Goal: Task Accomplishment & Management: Manage account settings

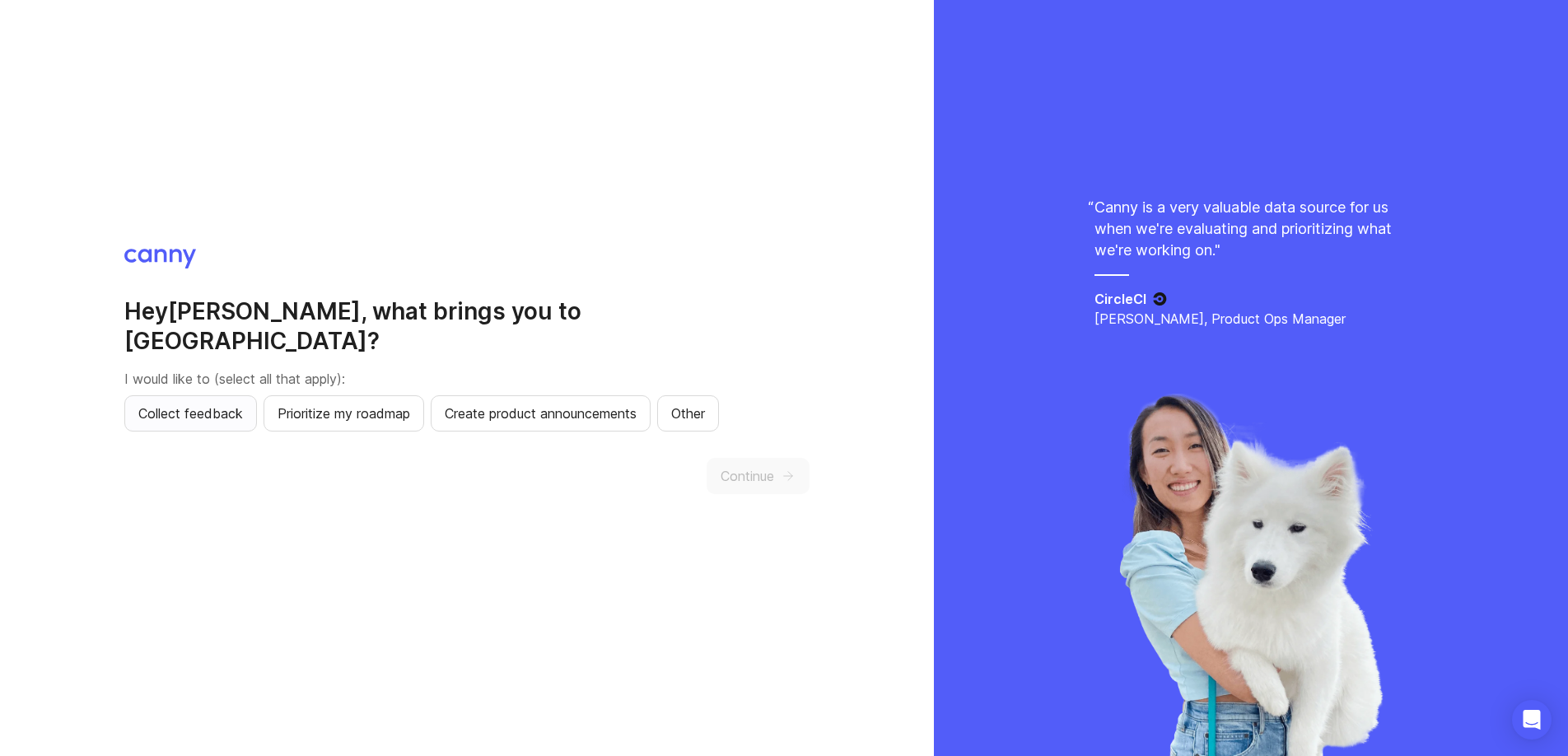
click at [201, 404] on span "Collect feedback" at bounding box center [190, 413] width 105 height 20
click at [779, 458] on button "Continue" at bounding box center [757, 475] width 103 height 36
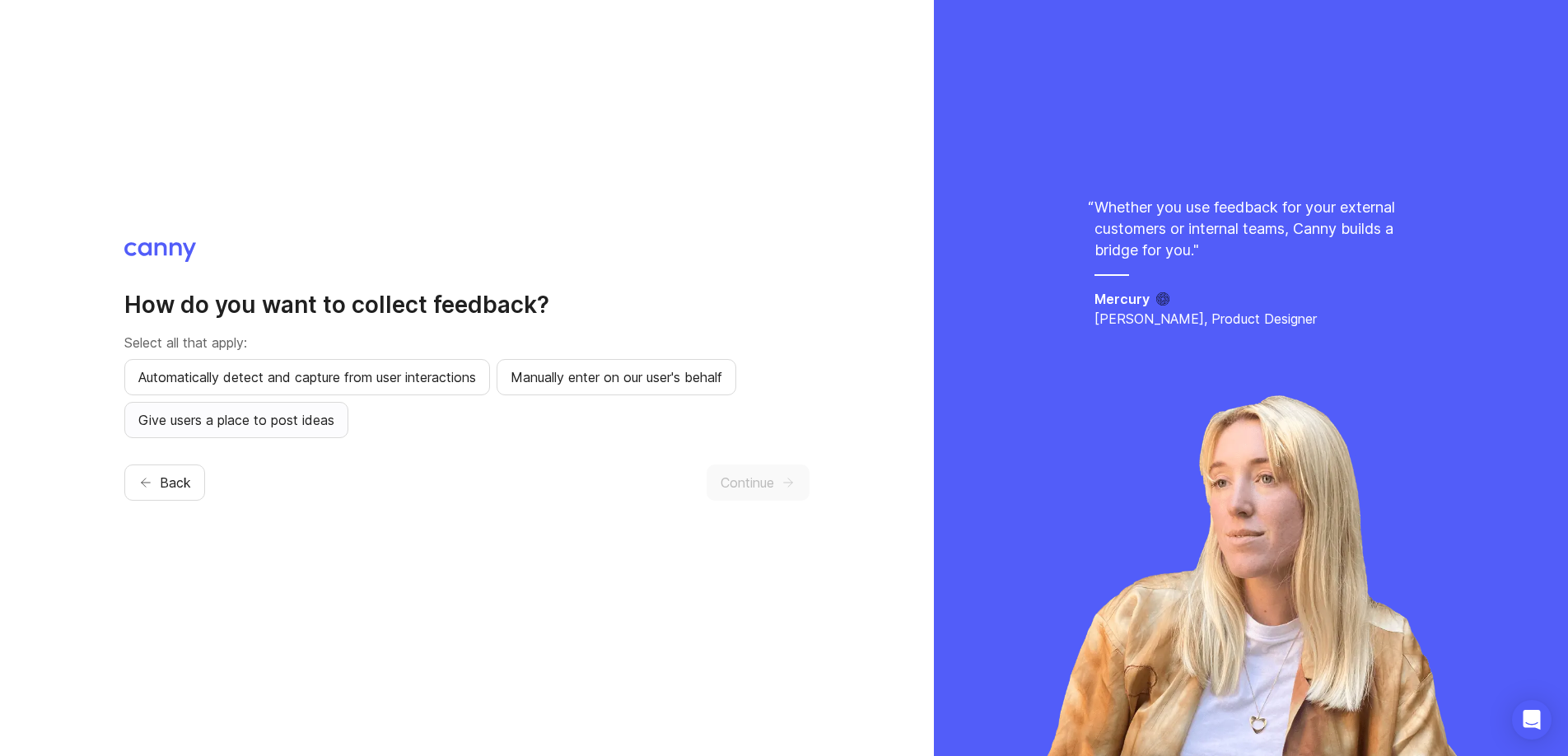
click at [315, 424] on span "Give users a place to post ideas" at bounding box center [236, 420] width 196 height 20
click at [760, 497] on button "Continue" at bounding box center [757, 482] width 103 height 36
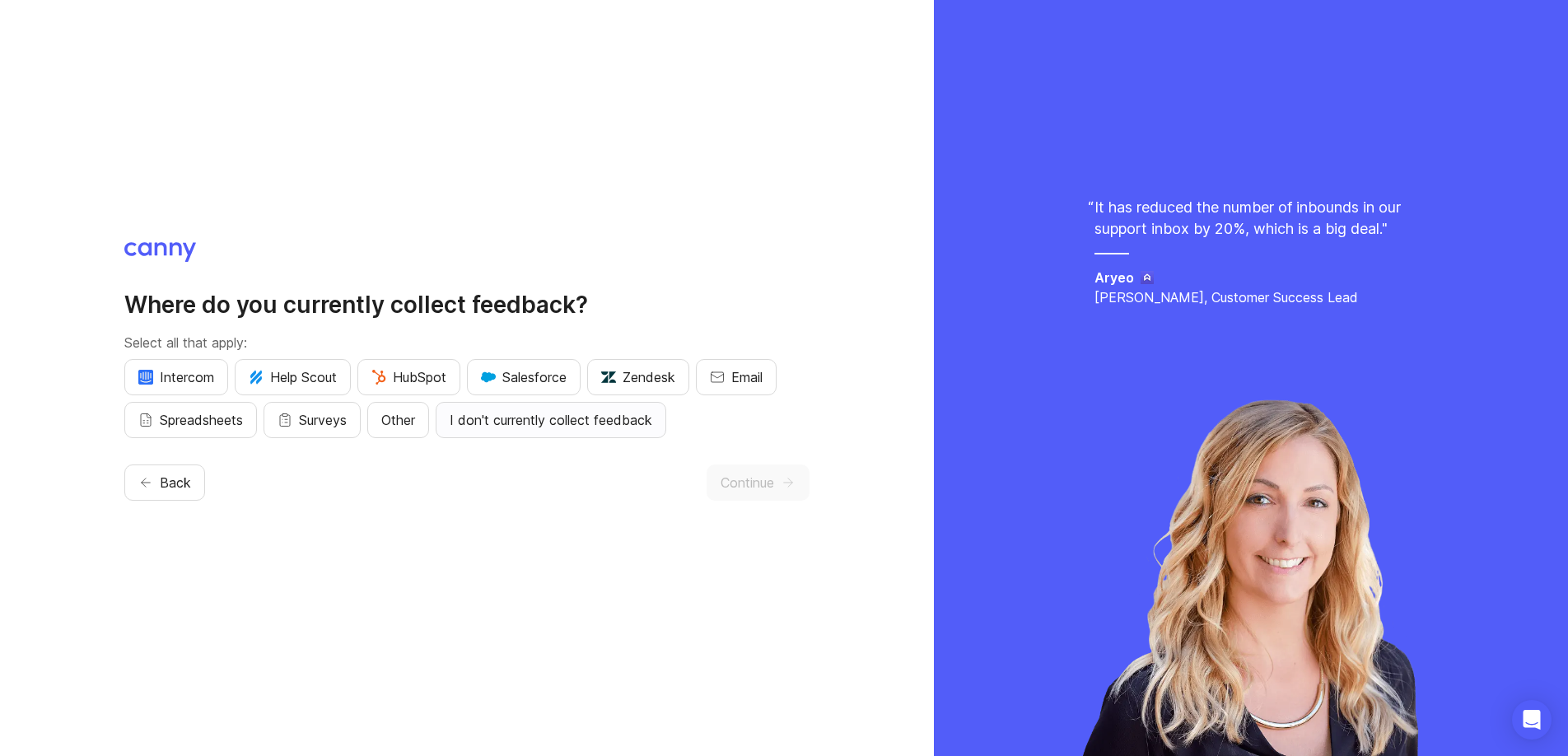
click at [632, 413] on span "I don't currently collect feedback" at bounding box center [551, 420] width 202 height 20
click at [798, 483] on button "Continue" at bounding box center [757, 482] width 103 height 36
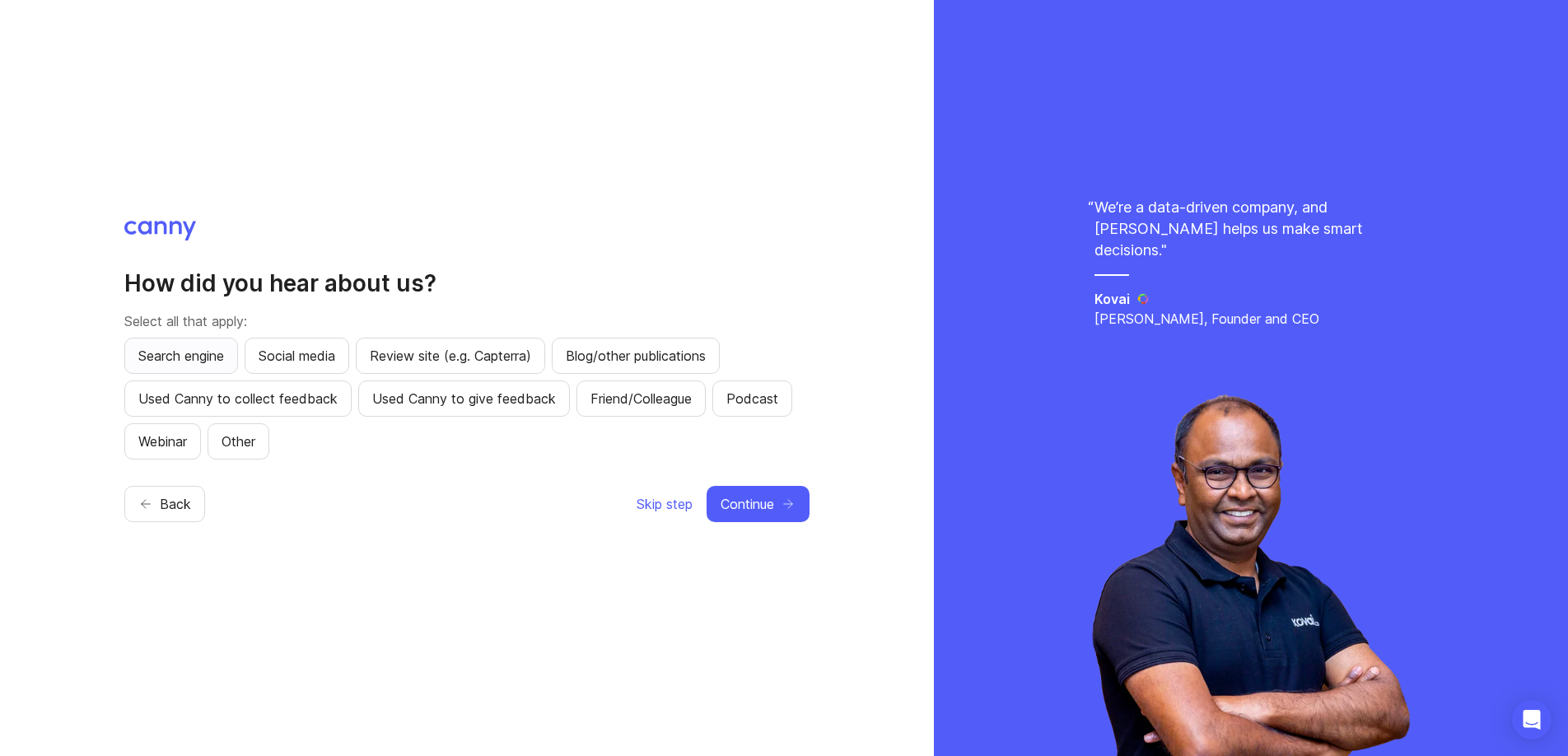
click at [204, 347] on span "Search engine" at bounding box center [181, 355] width 86 height 20
click at [727, 498] on span "Continue" at bounding box center [747, 504] width 54 height 20
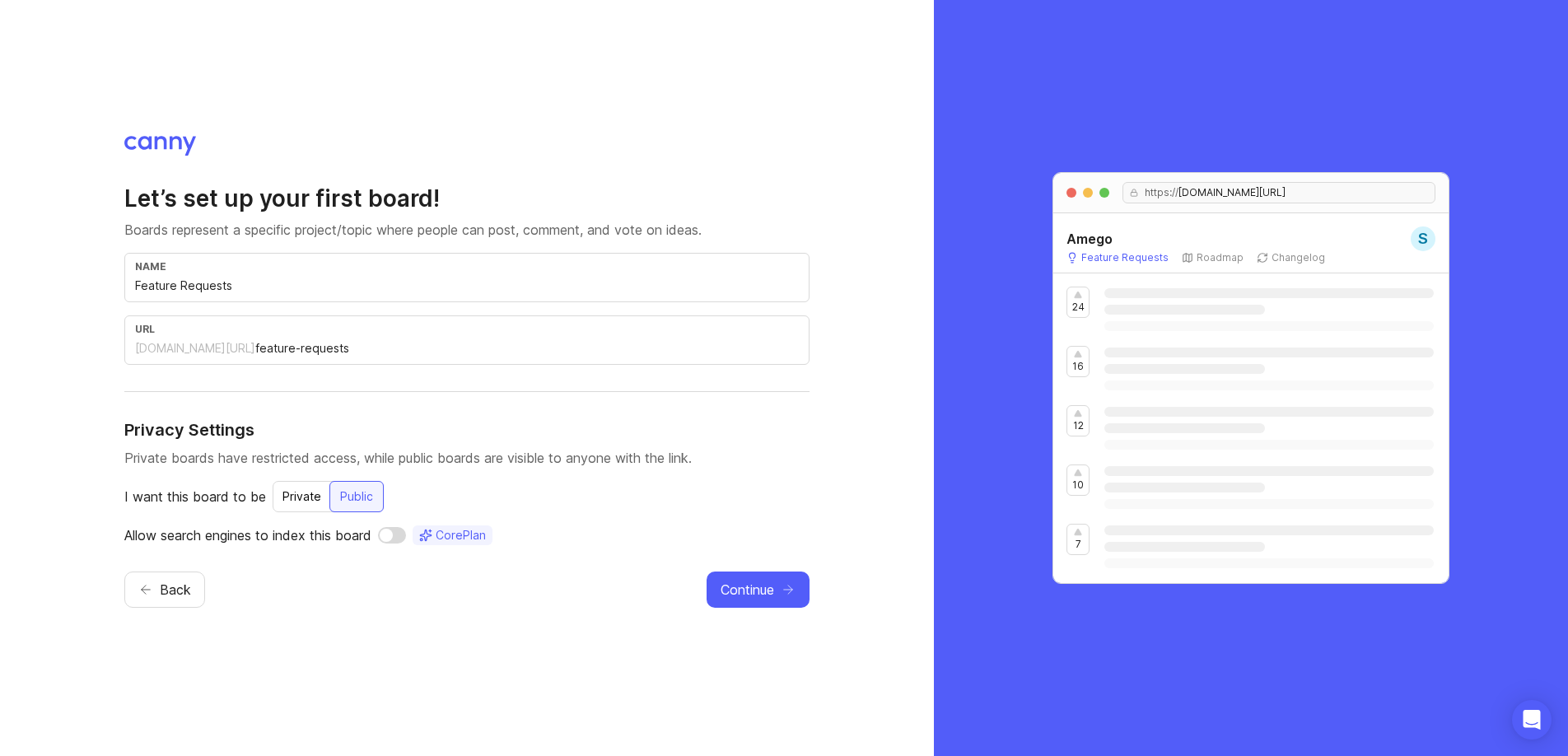
click at [292, 496] on div "Private" at bounding box center [301, 496] width 58 height 29
click at [759, 587] on span "Continue" at bounding box center [747, 589] width 54 height 20
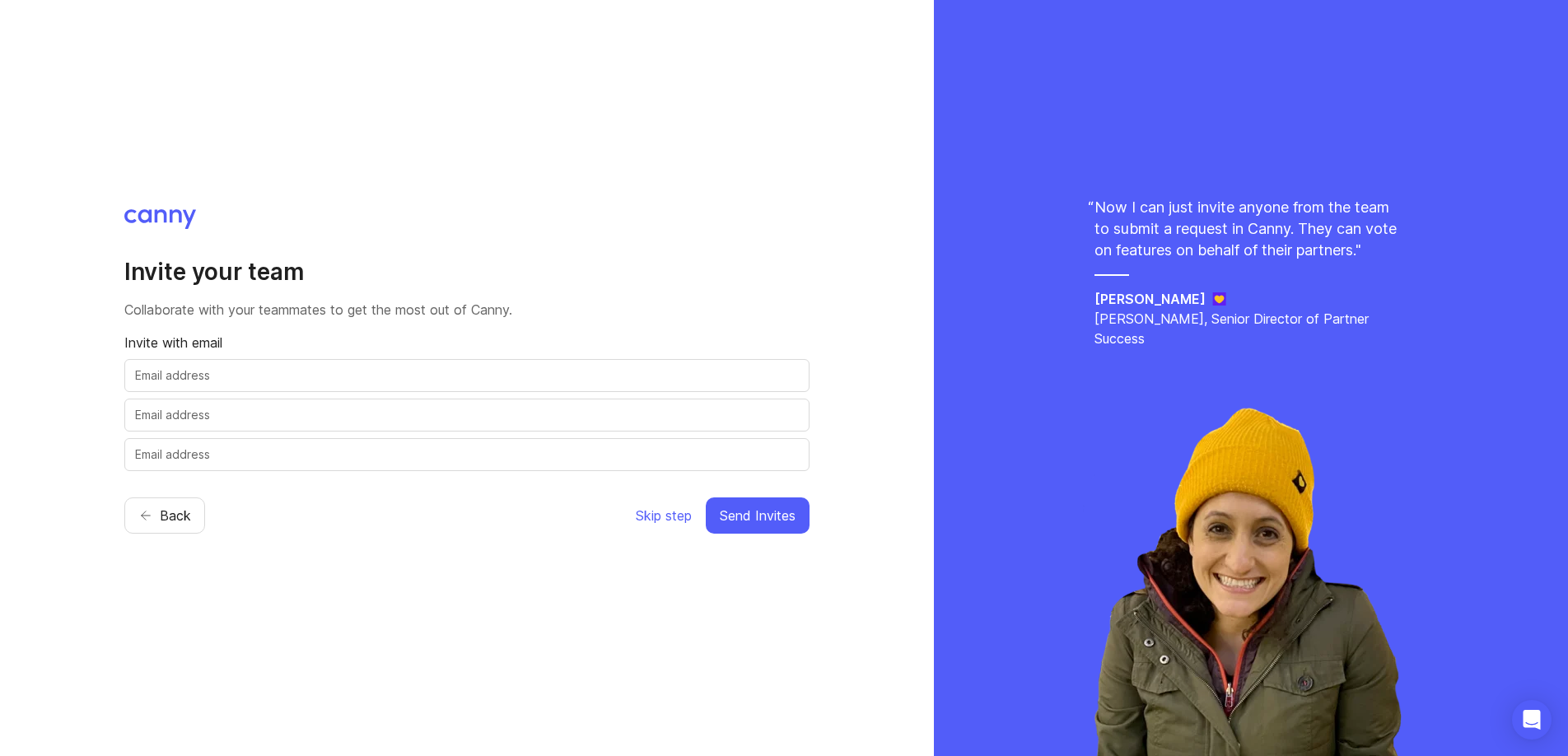
click at [191, 372] on input "text" at bounding box center [466, 375] width 664 height 18
type input "[PERSON_NAME][EMAIL_ADDRESS][DOMAIN_NAME]"
click at [778, 515] on span "Send Invites" at bounding box center [757, 515] width 75 height 20
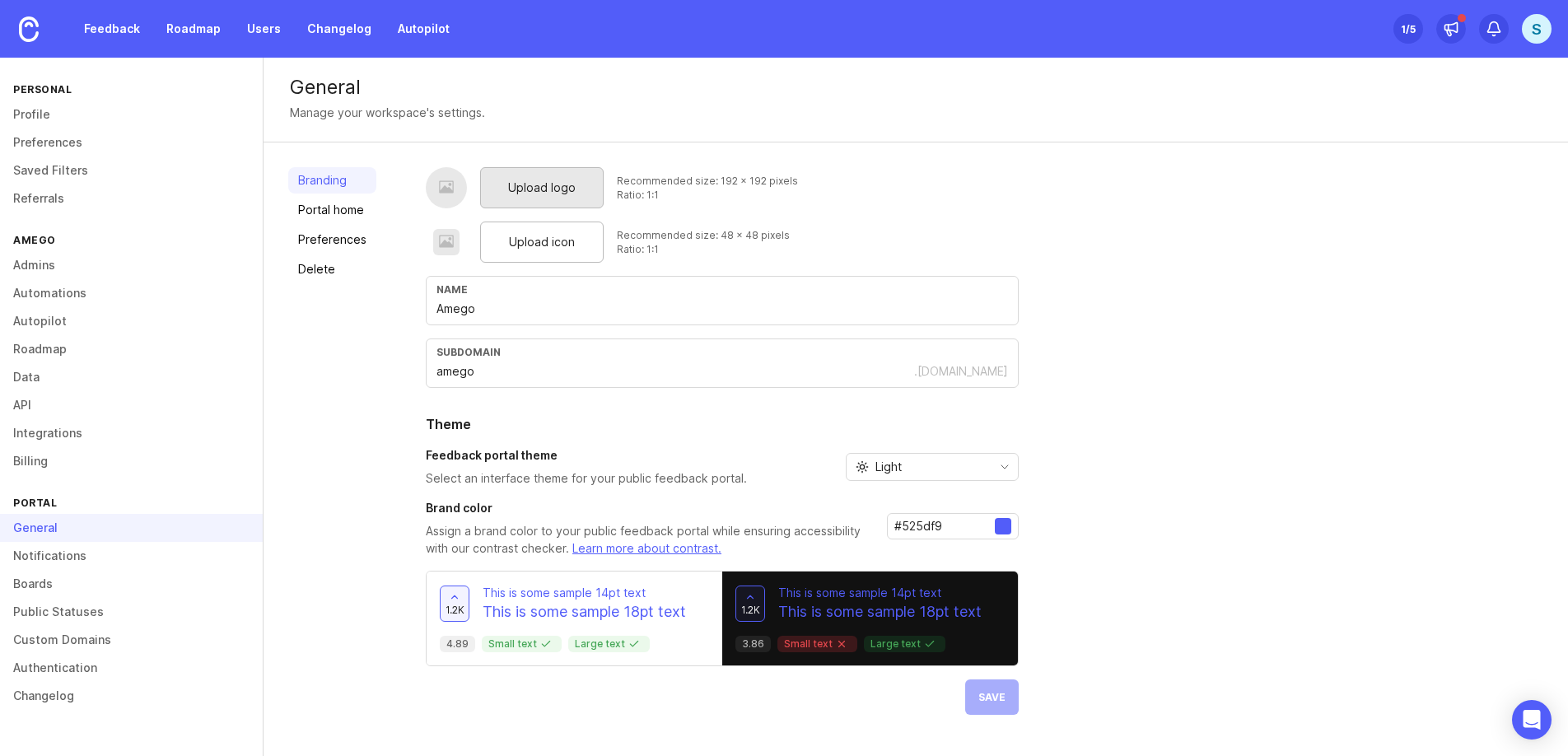
click at [538, 179] on span "Upload logo" at bounding box center [542, 187] width 68 height 18
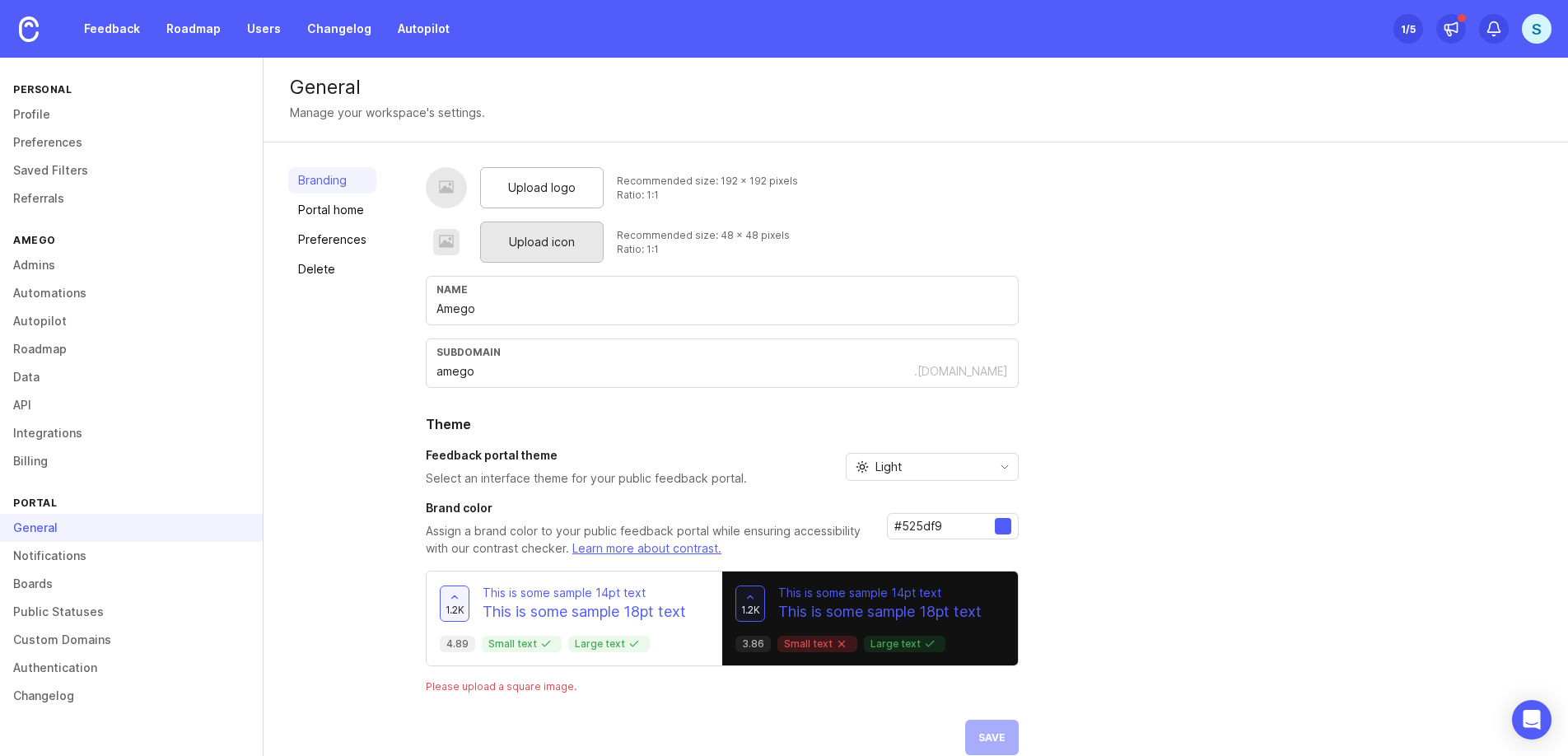
click at [510, 248] on span "Upload icon" at bounding box center [542, 242] width 66 height 18
click at [916, 528] on input "#525df9" at bounding box center [945, 525] width 101 height 18
paste input "7d12ff"
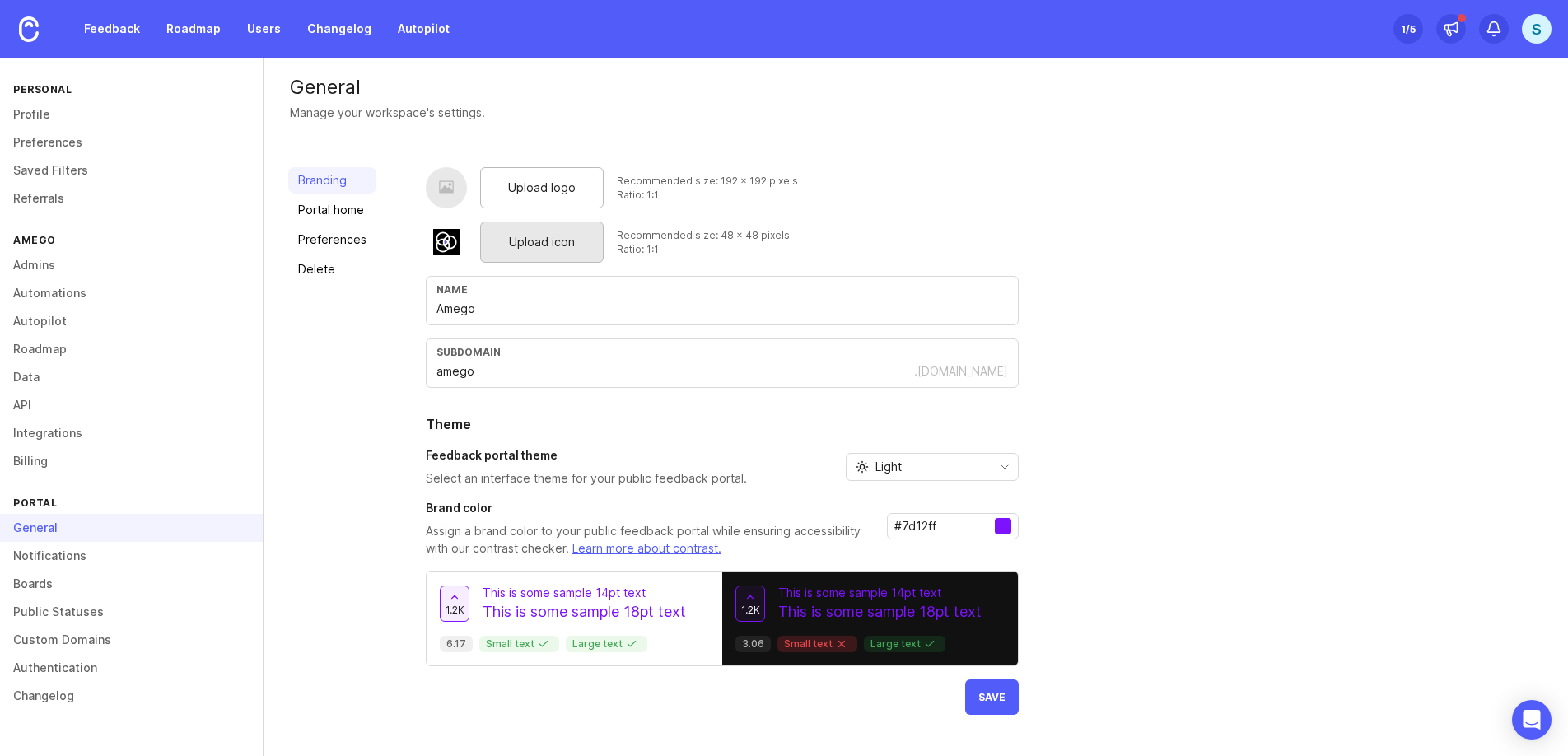
type input "#7d12ff"
click at [1087, 593] on div "Upload logo Recommended size: 192 x 192 pixels Ratio: 1:1 Upload icon Recommend…" at bounding box center [984, 442] width 1118 height 548
click at [561, 187] on span "Upload logo" at bounding box center [542, 187] width 68 height 18
click at [990, 712] on button "Save" at bounding box center [992, 698] width 54 height 36
click at [331, 216] on link "Portal home" at bounding box center [332, 210] width 89 height 26
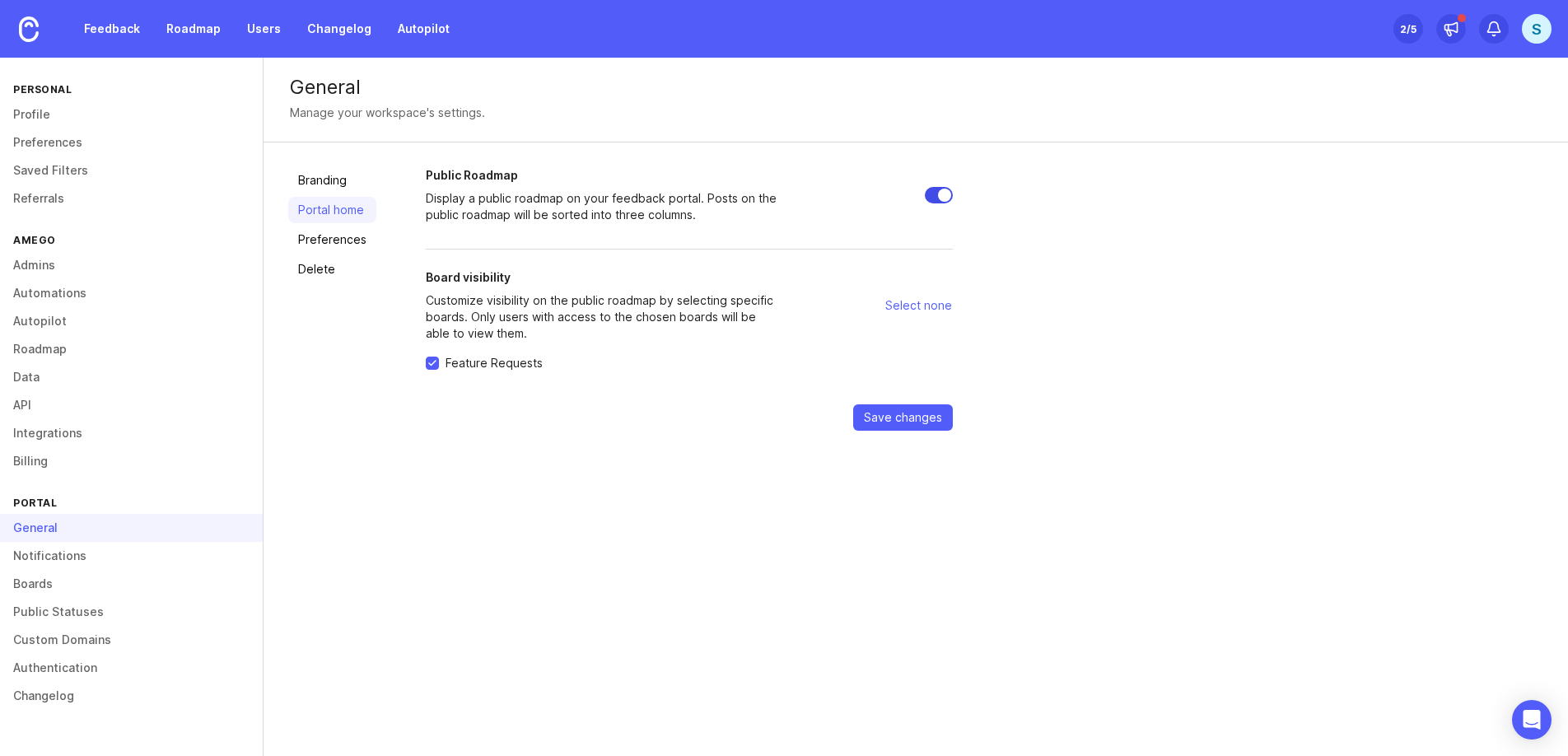
click at [941, 194] on input "Public Roadmap" at bounding box center [939, 195] width 28 height 16
checkbox input "false"
click at [331, 247] on link "Preferences" at bounding box center [332, 240] width 89 height 26
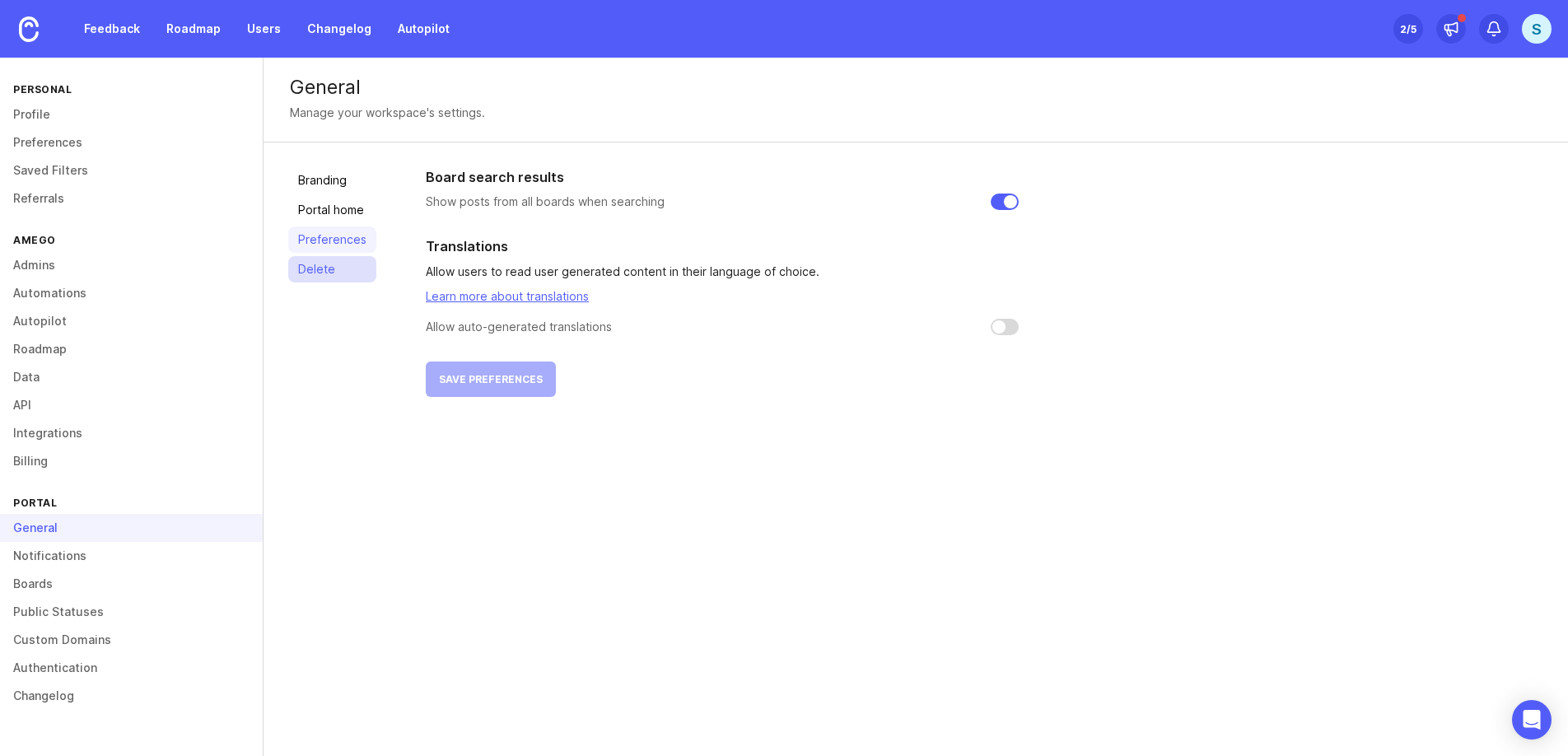
click at [338, 276] on link "Delete" at bounding box center [332, 269] width 89 height 26
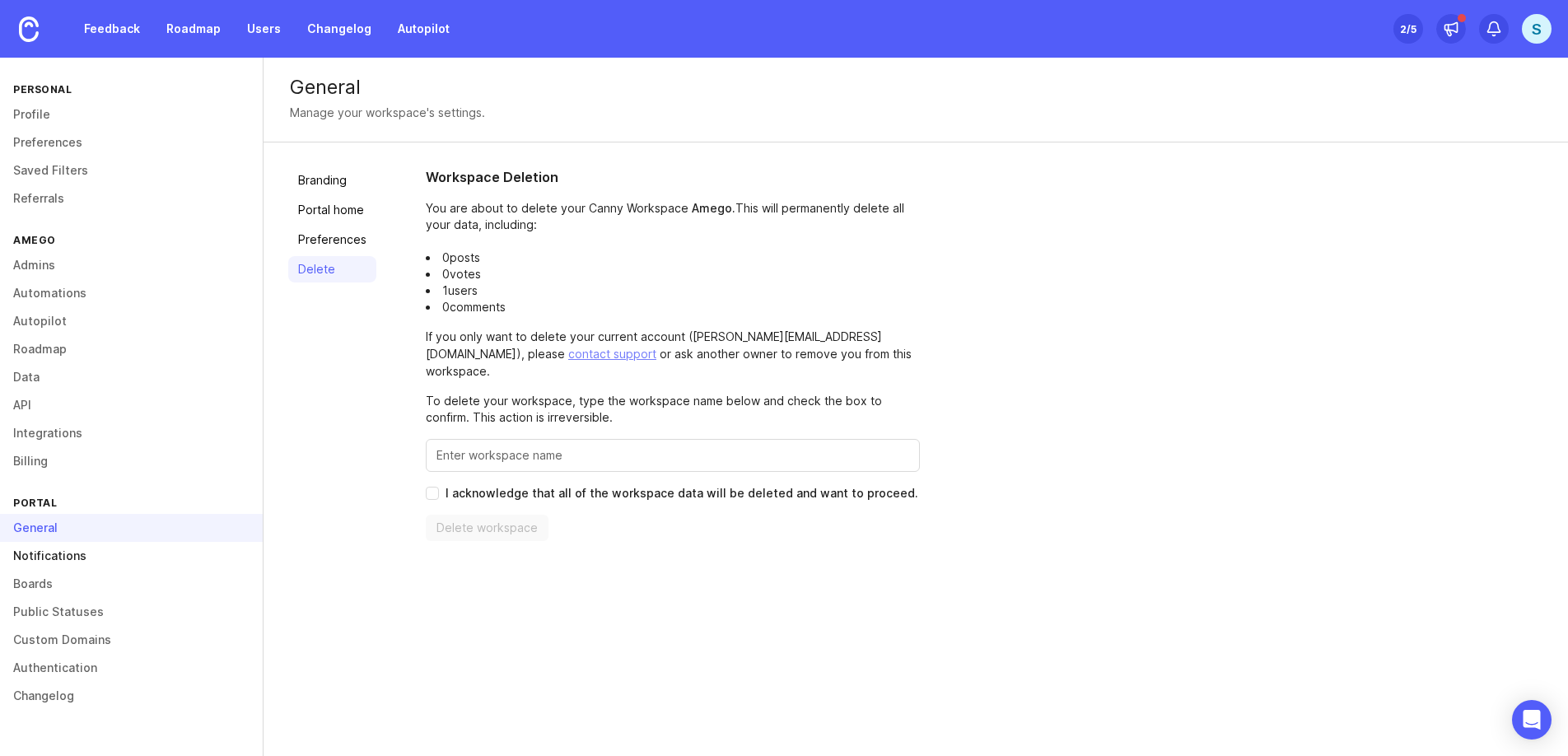
click at [50, 560] on link "Notifications" at bounding box center [131, 555] width 263 height 28
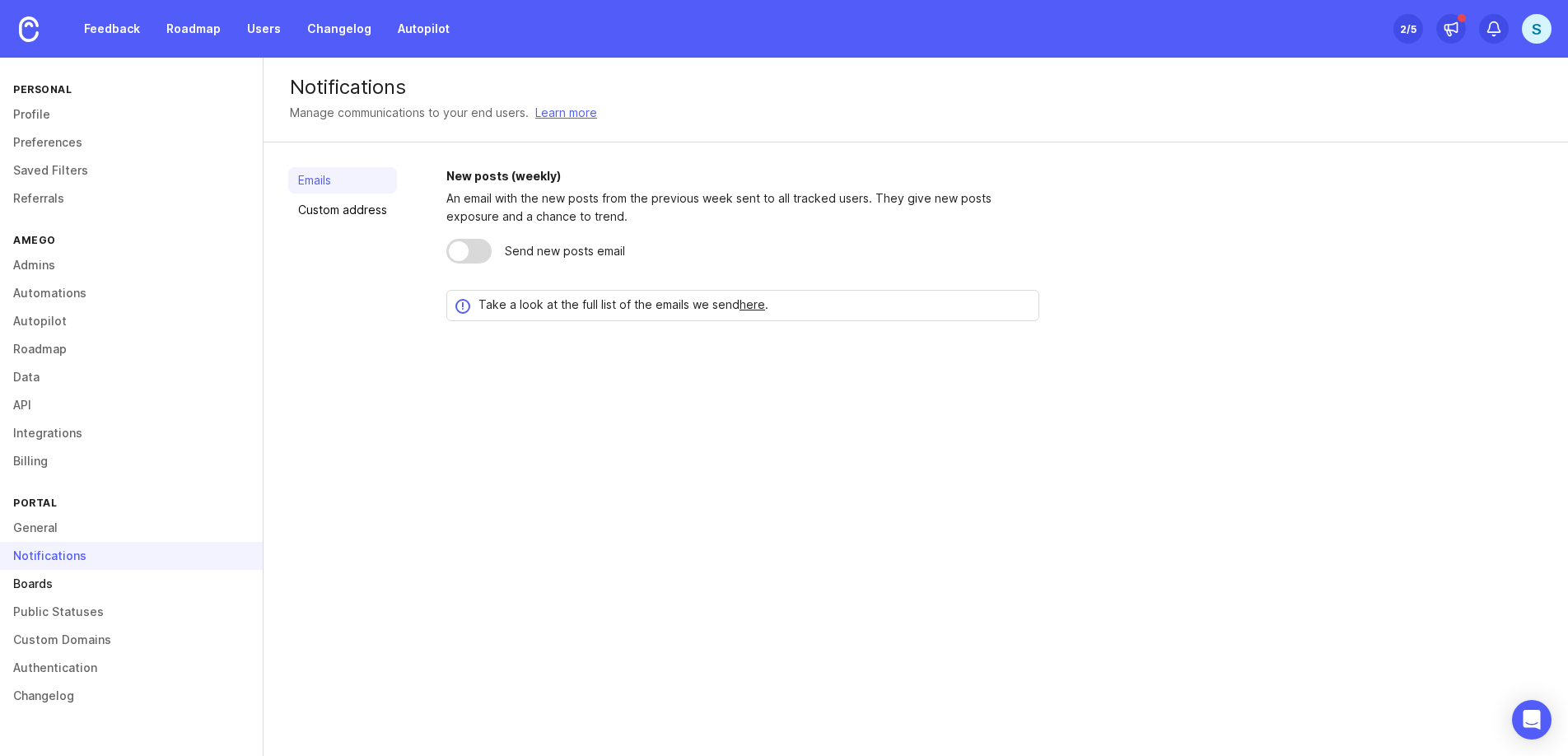
click at [46, 581] on link "Boards" at bounding box center [131, 584] width 263 height 28
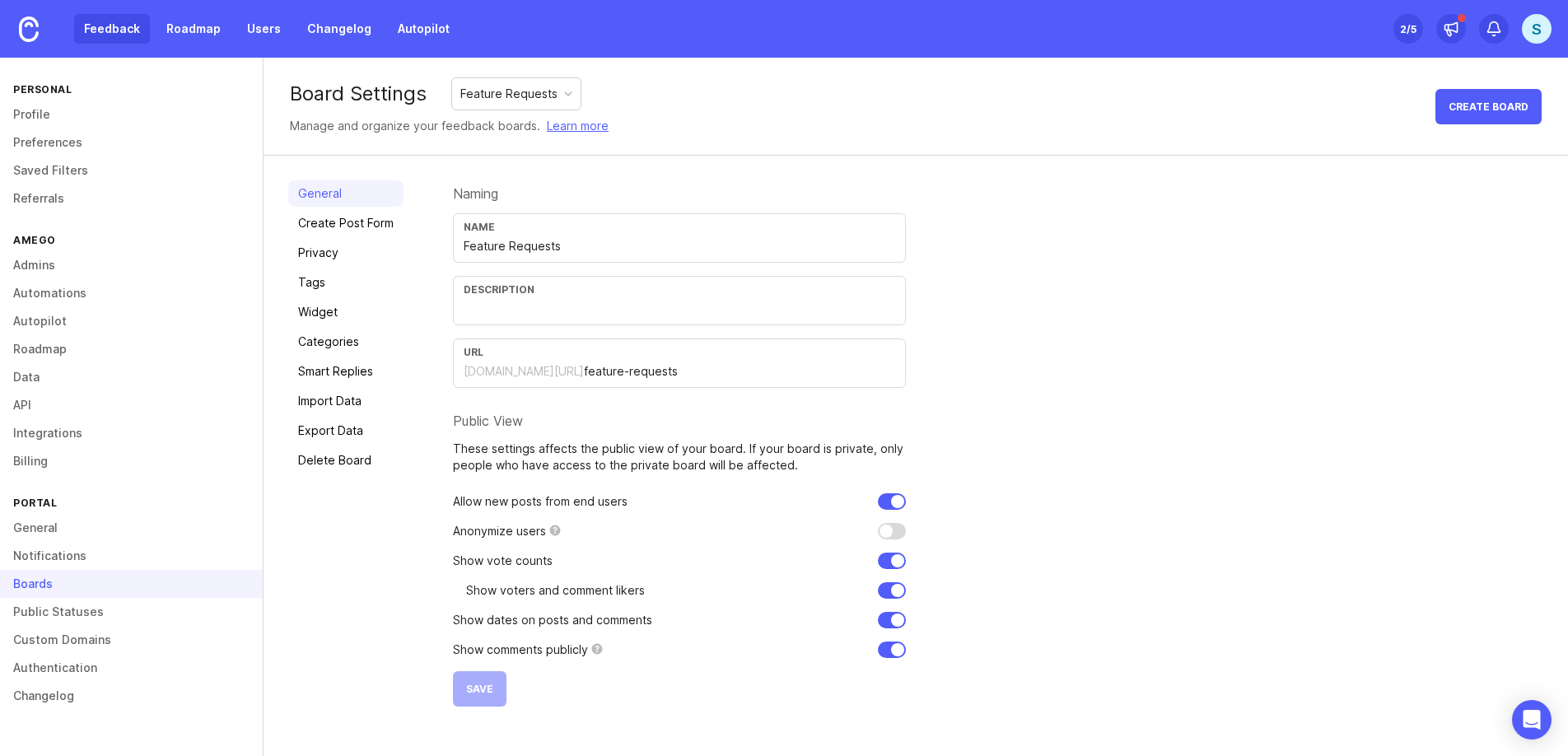
click at [122, 29] on link "Feedback" at bounding box center [112, 28] width 75 height 29
click at [42, 118] on link "Profile" at bounding box center [131, 115] width 263 height 28
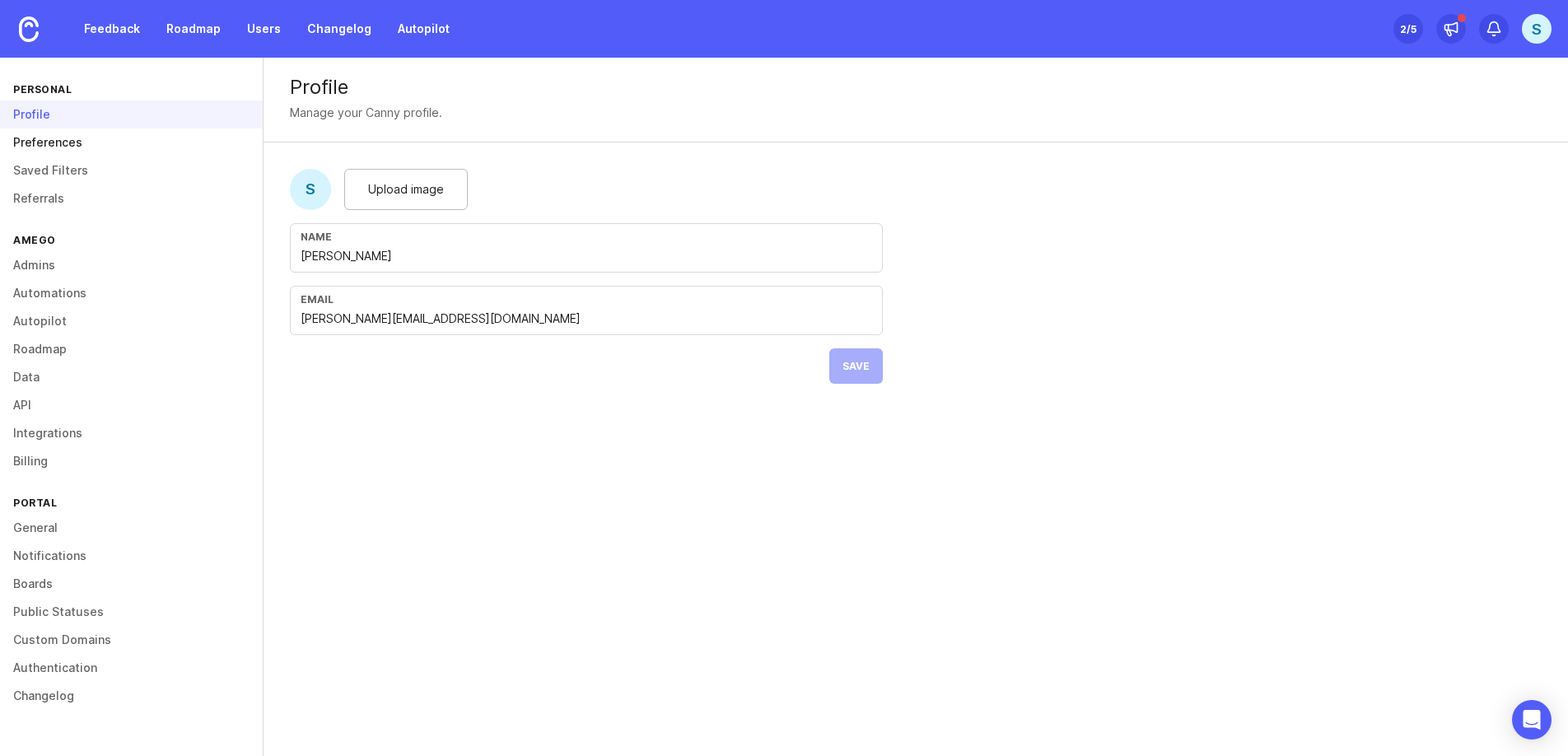
click at [42, 144] on link "Preferences" at bounding box center [131, 142] width 263 height 28
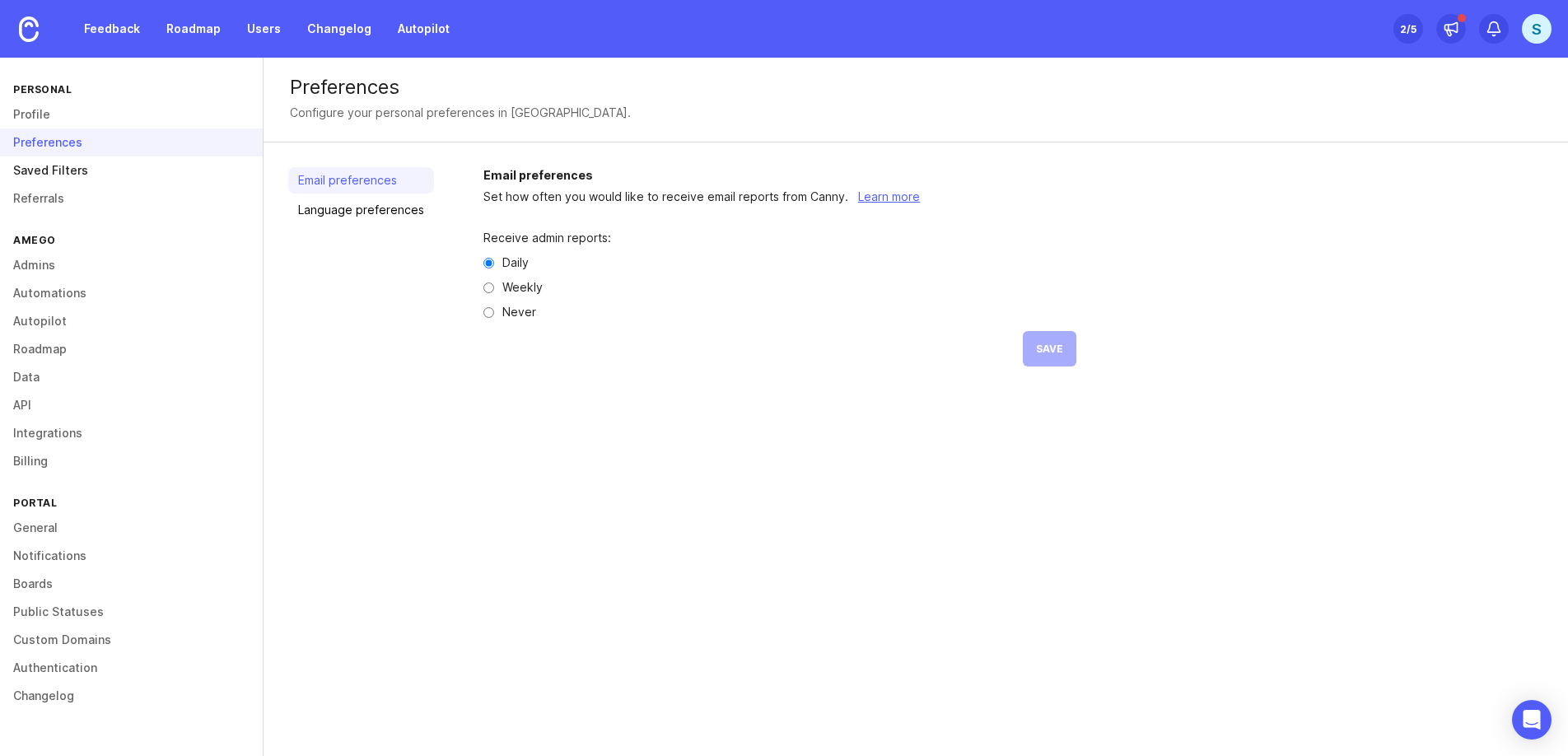
click at [47, 171] on link "Saved Filters" at bounding box center [131, 170] width 263 height 28
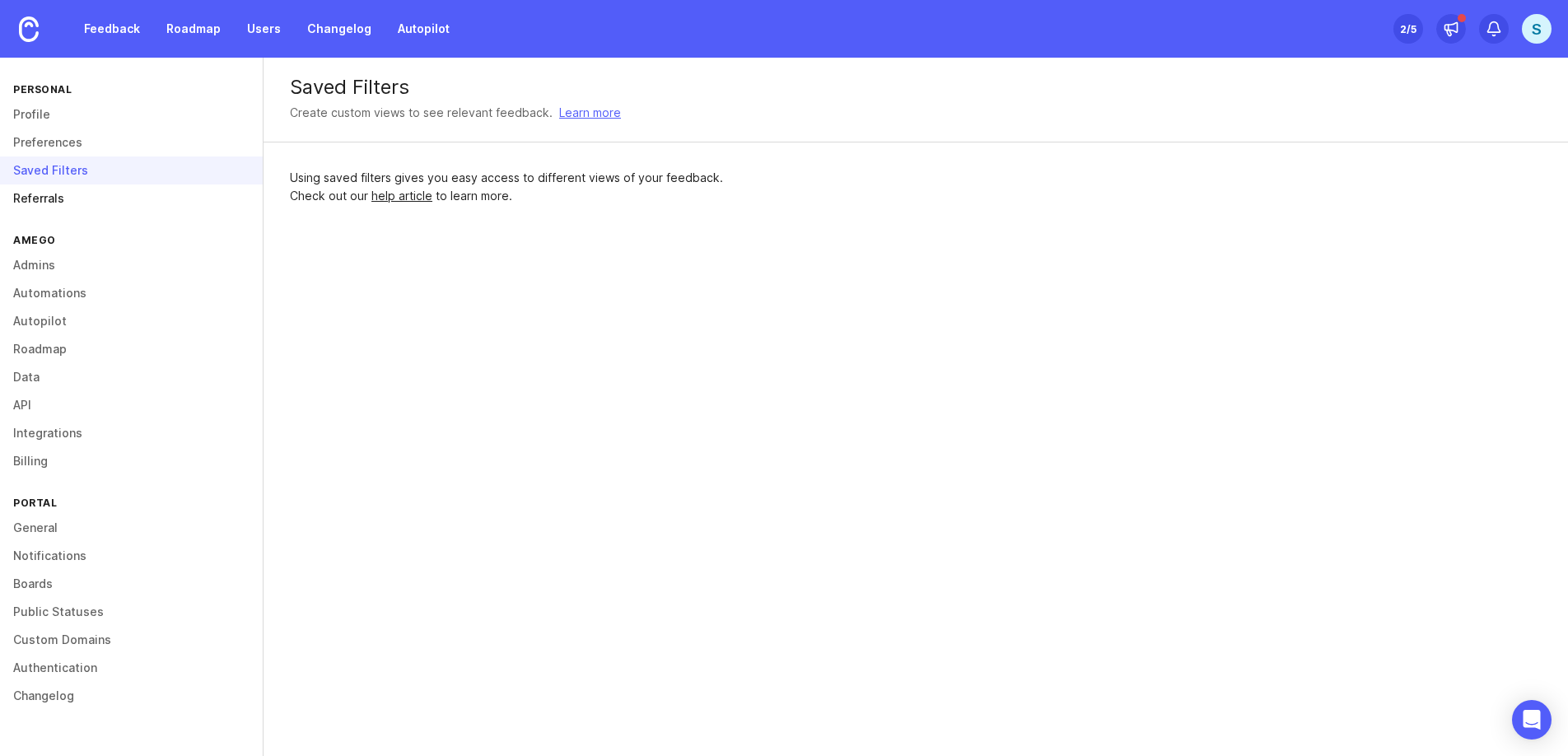
click at [67, 185] on link "Referrals" at bounding box center [131, 199] width 263 height 28
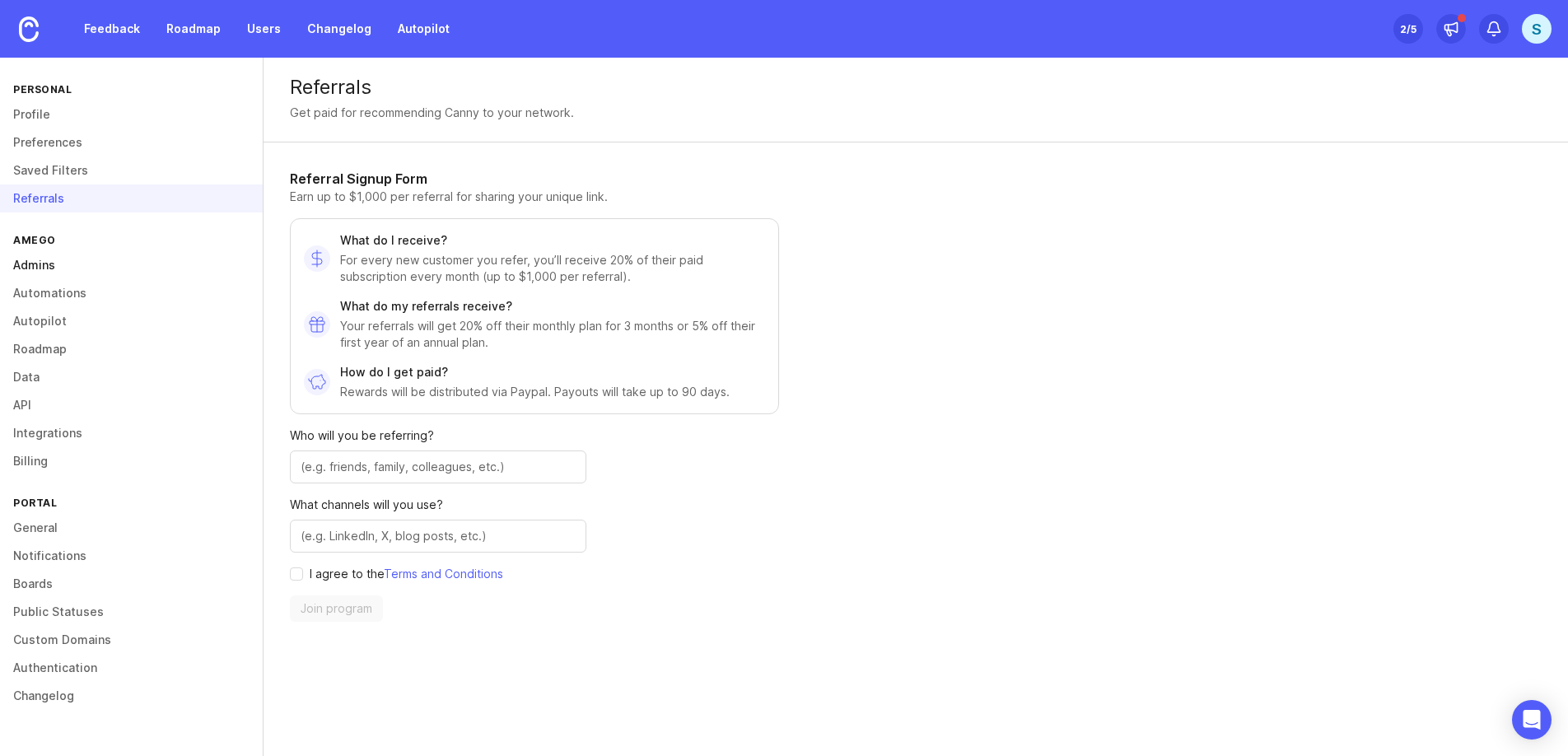
click at [48, 253] on link "Admins" at bounding box center [131, 265] width 263 height 28
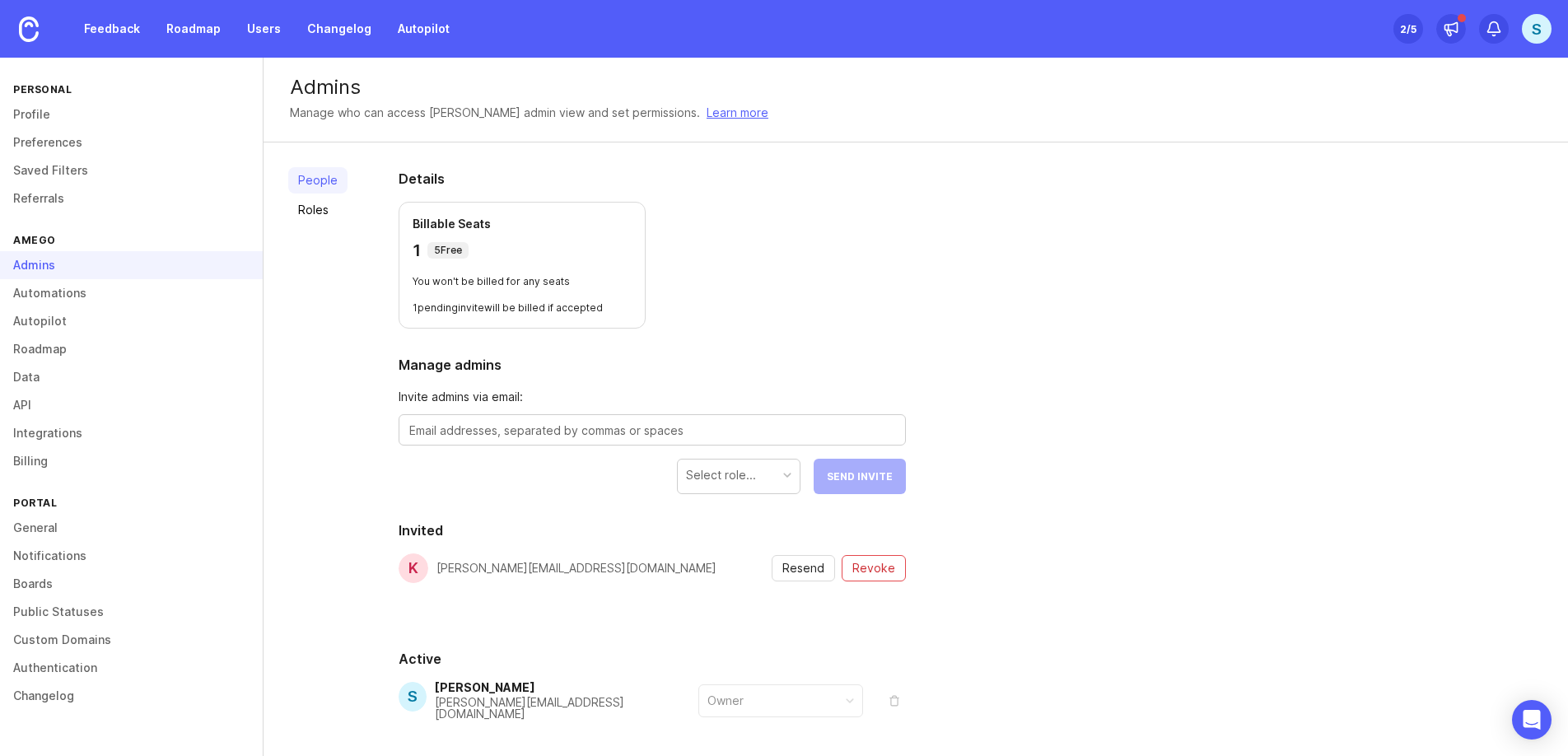
click at [1398, 30] on div "Set up Canny 2 /5" at bounding box center [1408, 28] width 29 height 23
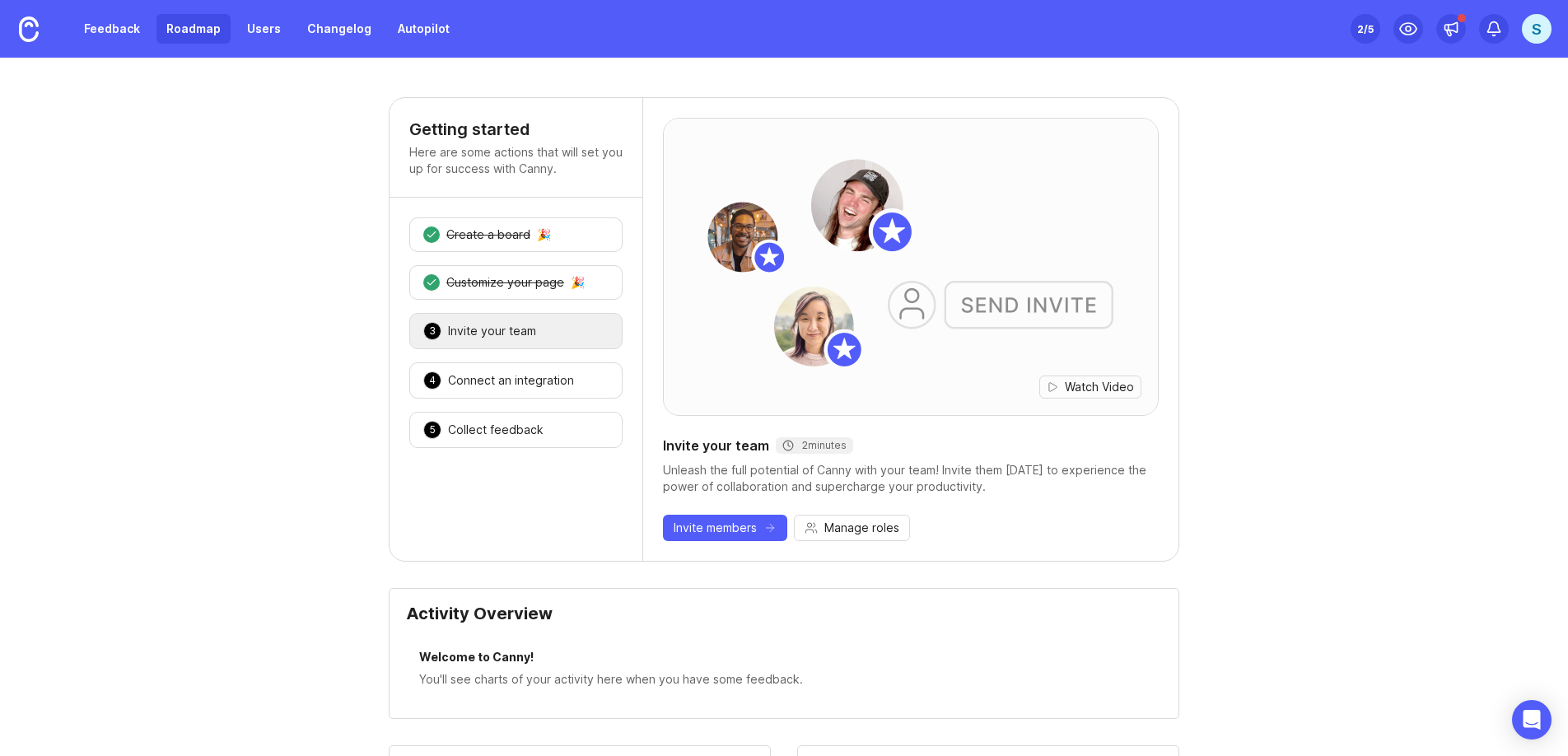
click at [181, 36] on link "Roadmap" at bounding box center [193, 28] width 74 height 29
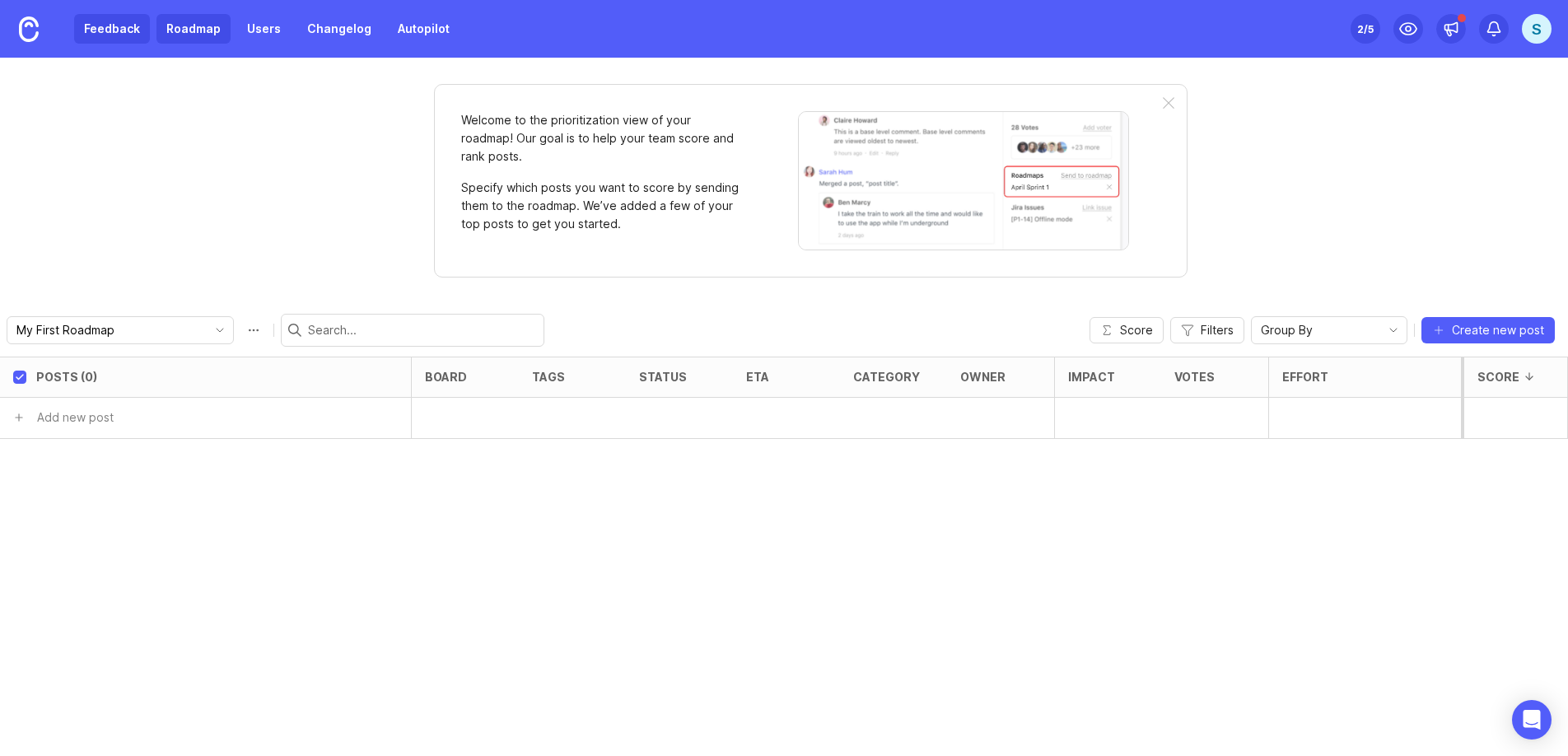
click at [115, 29] on link "Feedback" at bounding box center [112, 28] width 75 height 29
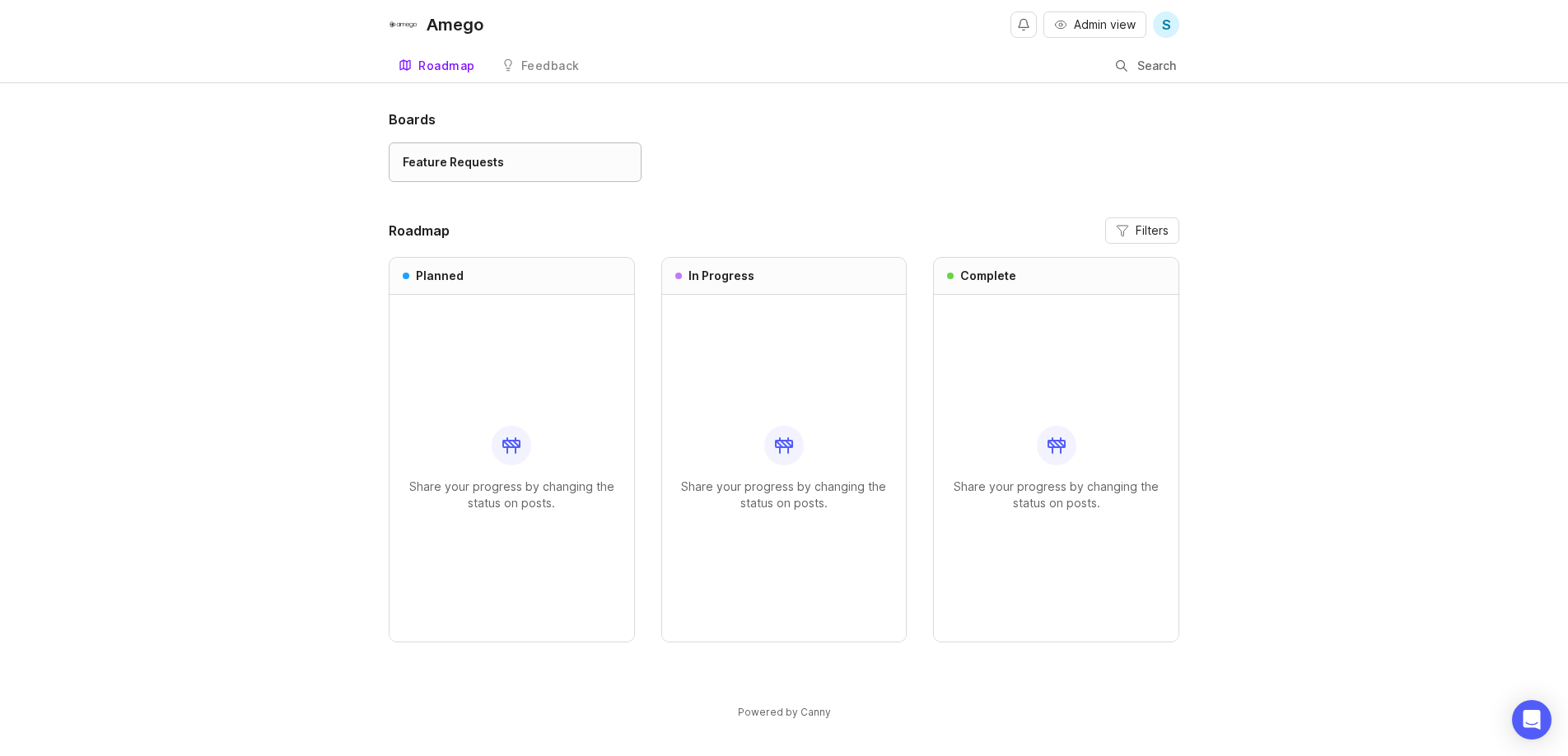
click at [491, 157] on div "Feature Requests" at bounding box center [454, 162] width 102 height 18
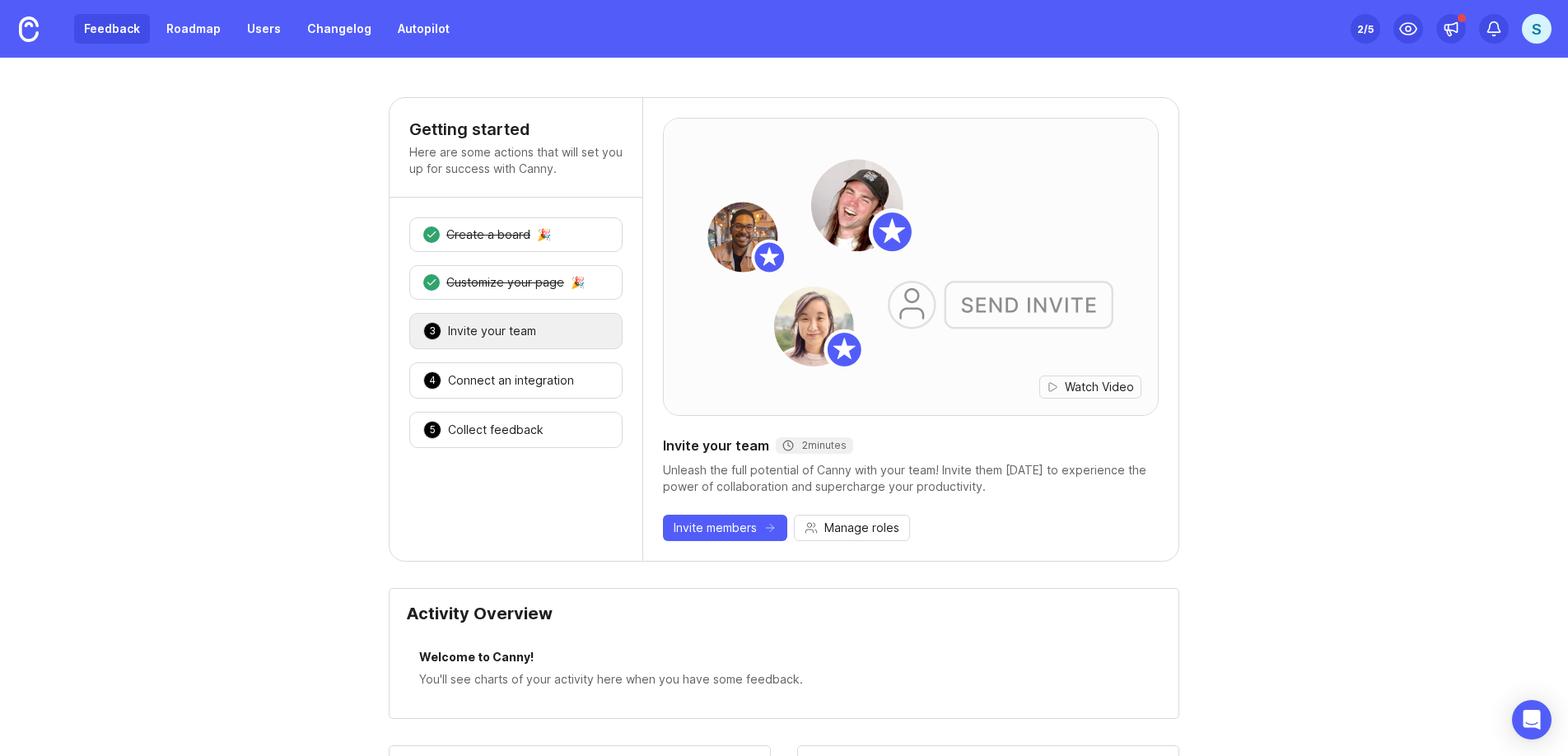
click at [96, 34] on link "Feedback" at bounding box center [112, 28] width 75 height 29
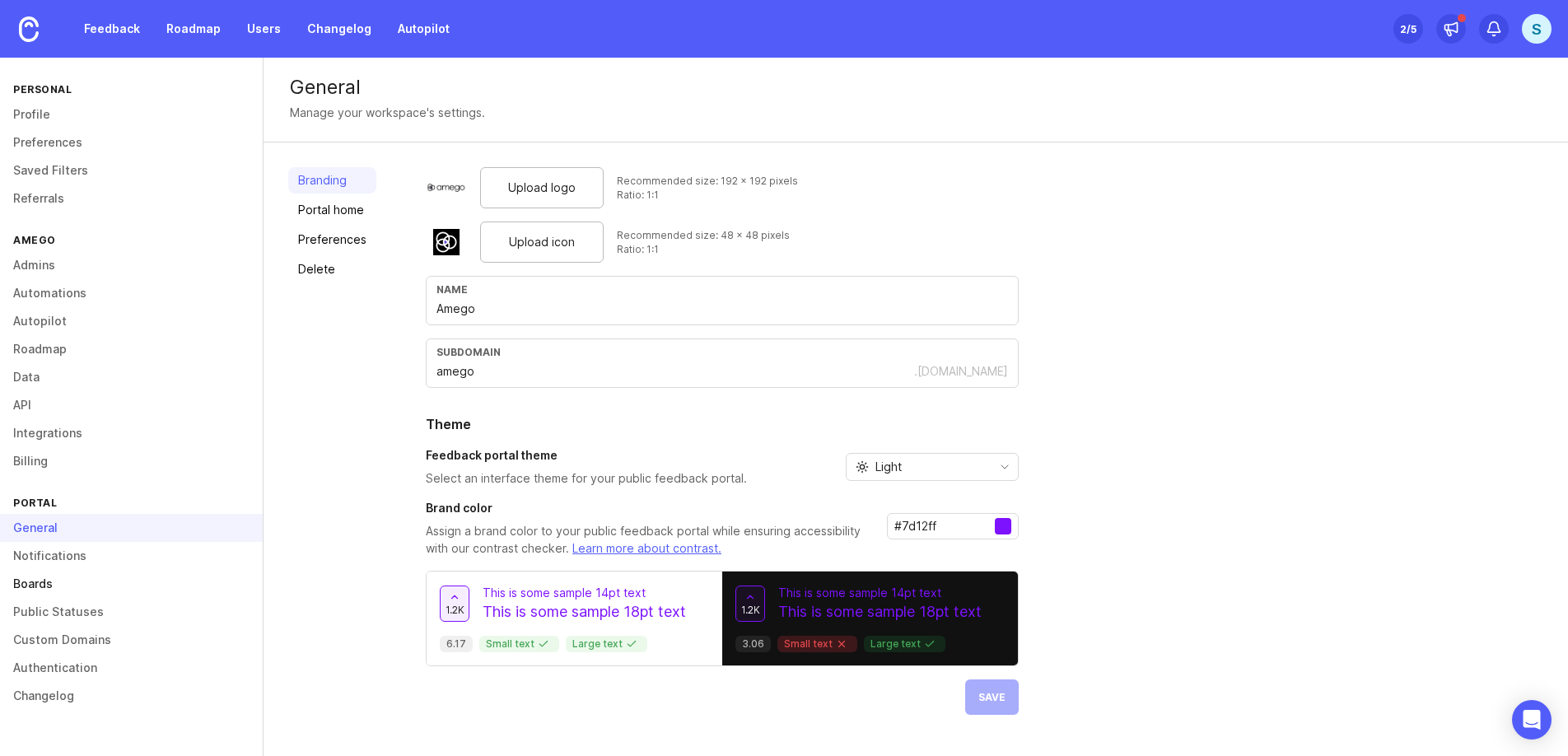
click at [42, 587] on link "Boards" at bounding box center [131, 584] width 263 height 28
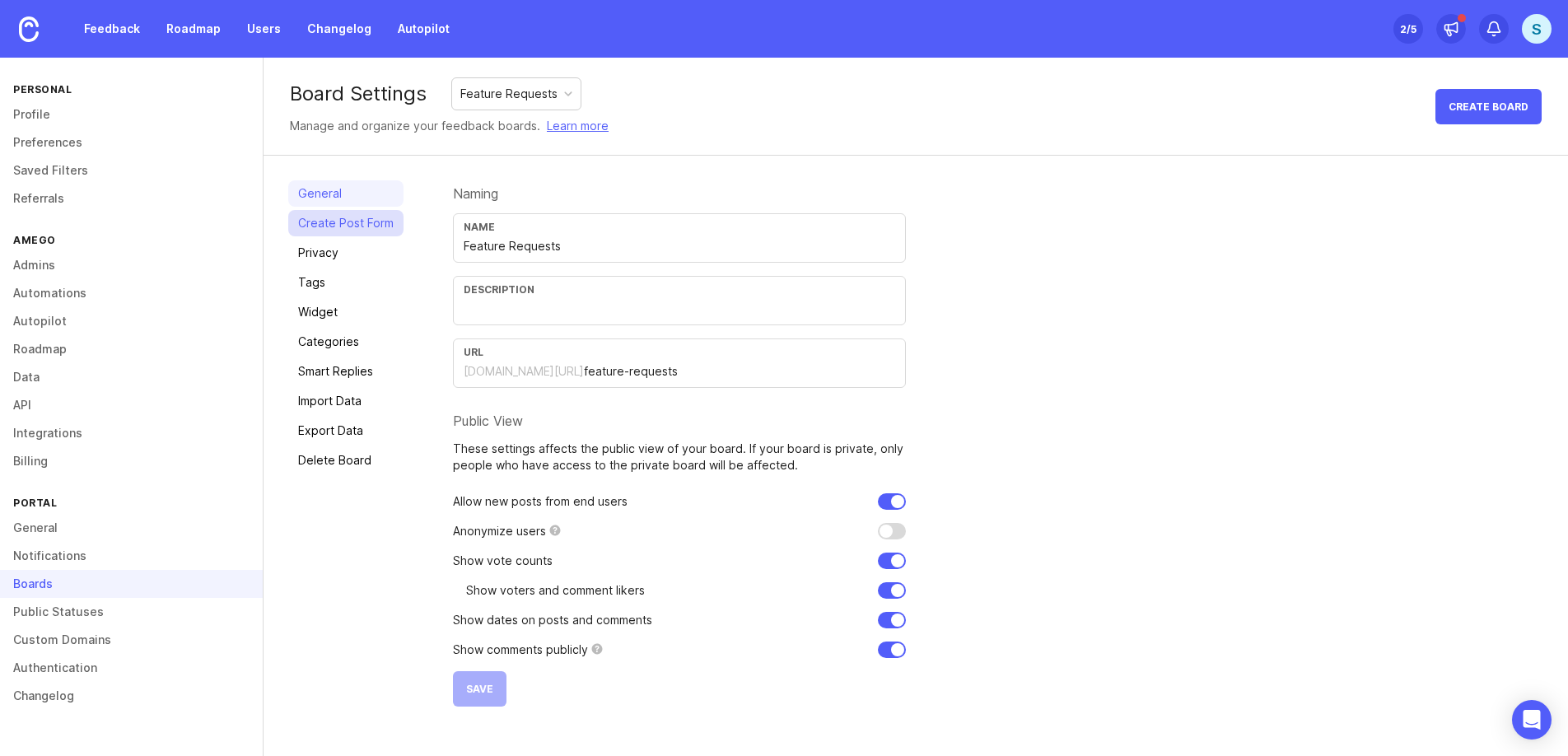
click at [325, 227] on link "Create Post Form" at bounding box center [346, 223] width 115 height 26
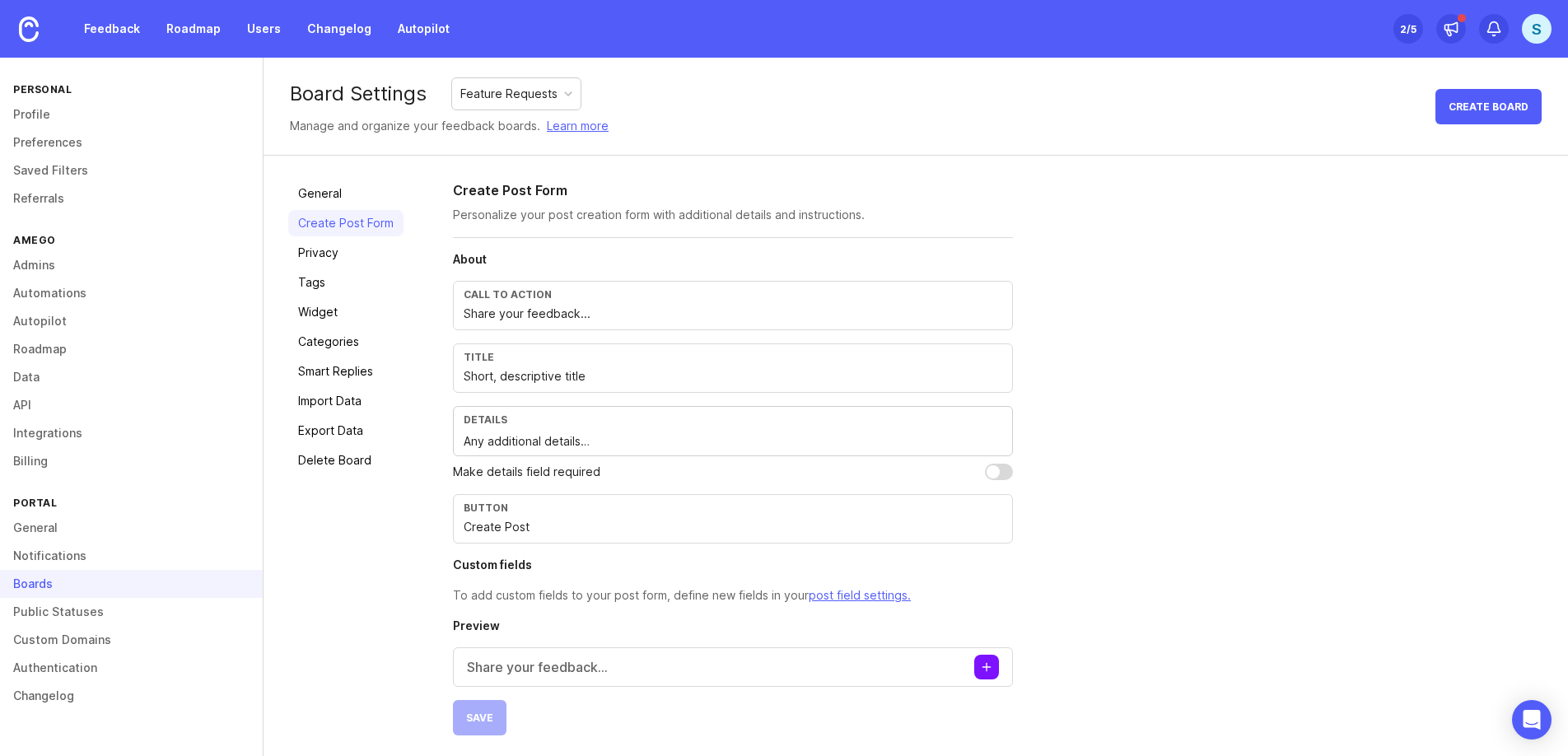
scroll to position [4, 0]
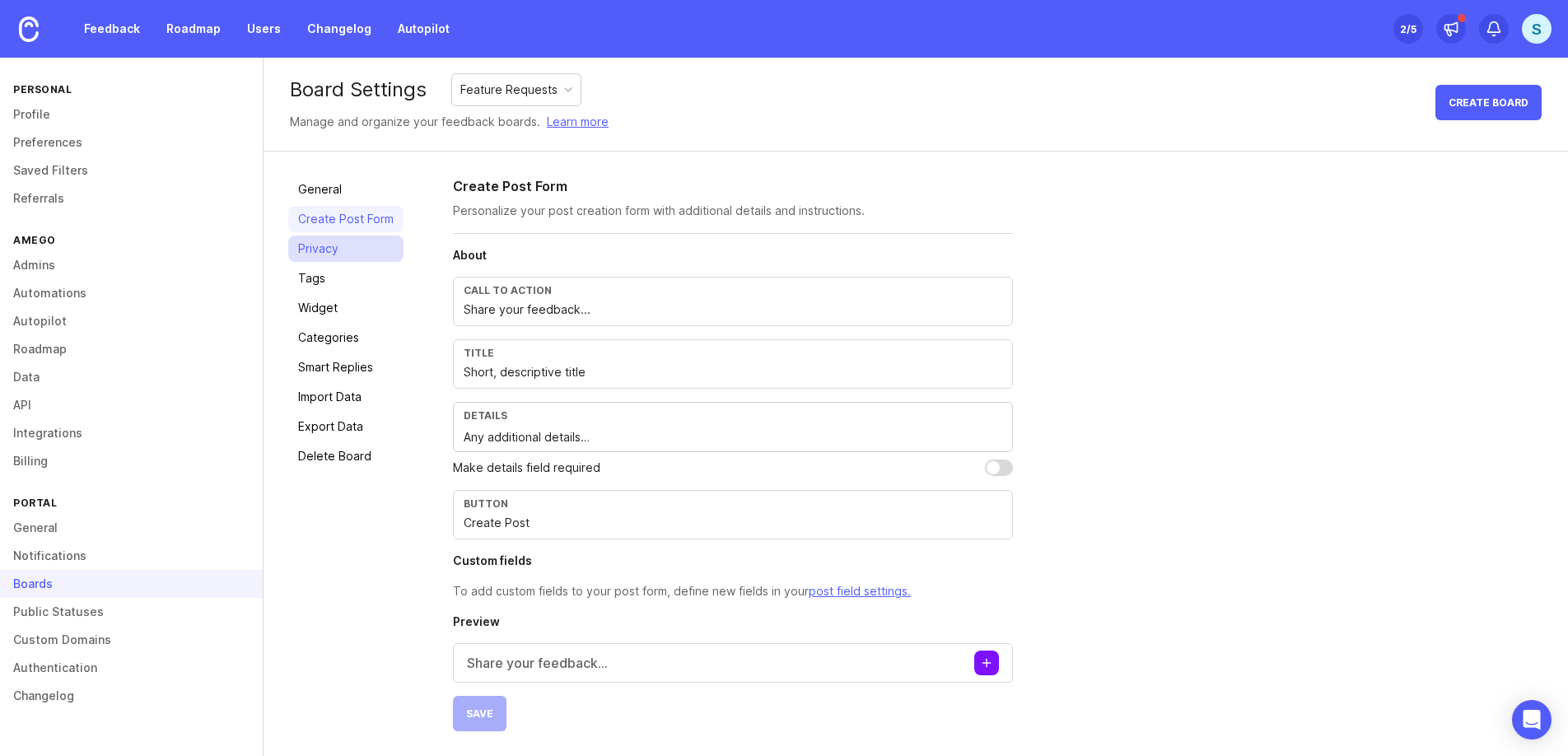
click at [323, 245] on link "Privacy" at bounding box center [346, 249] width 115 height 26
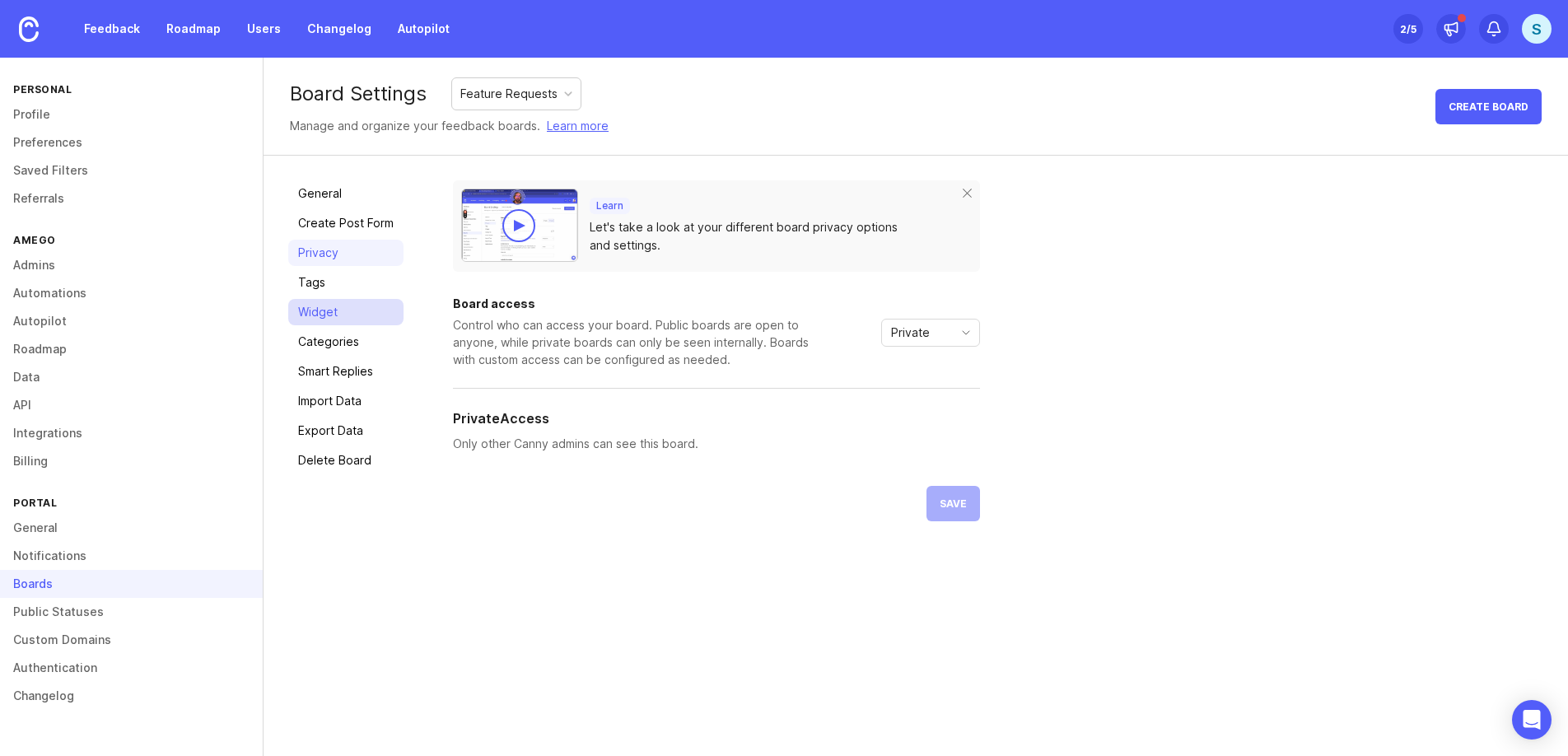
click at [325, 298] on link "Widget" at bounding box center [346, 312] width 115 height 26
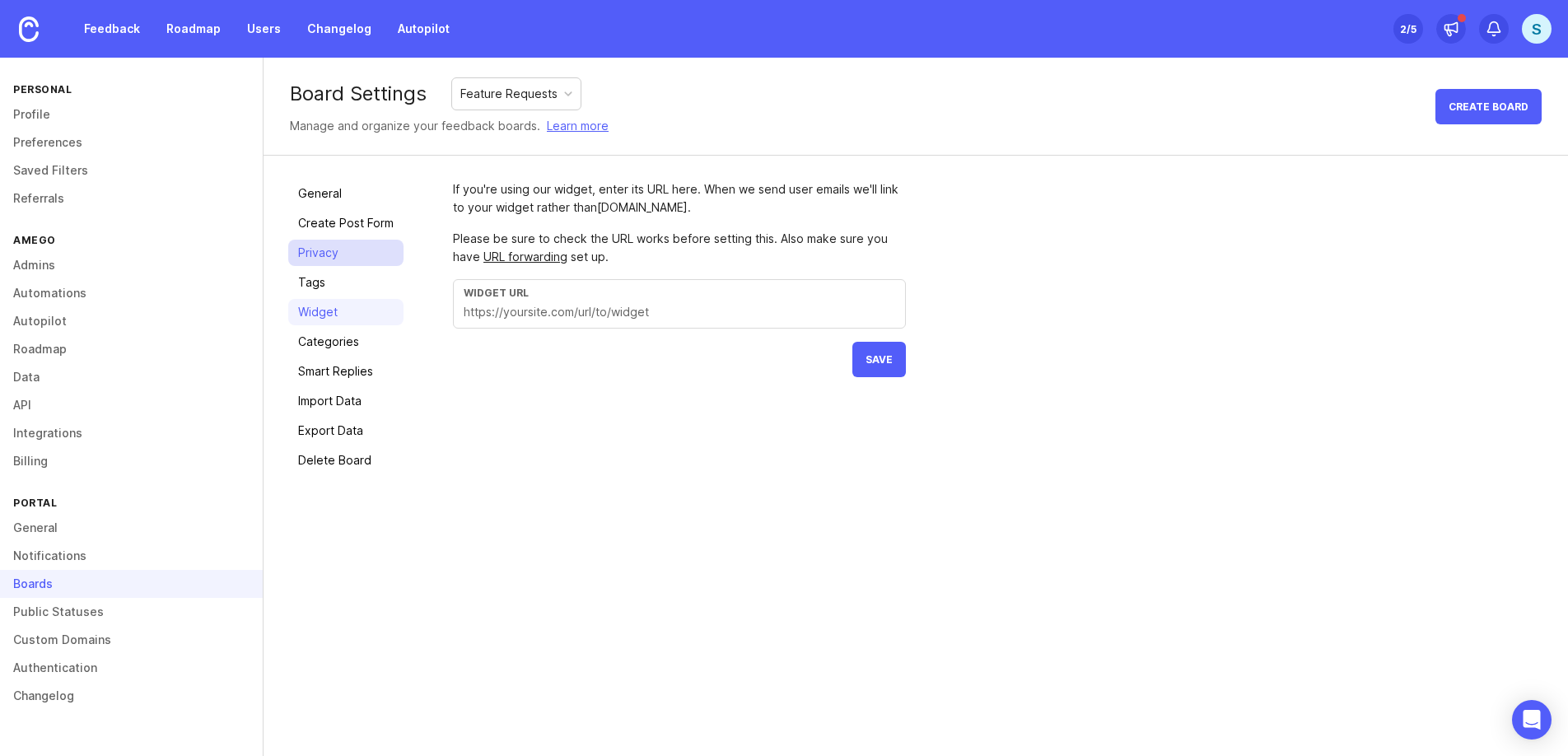
click at [331, 243] on link "Privacy" at bounding box center [346, 253] width 115 height 26
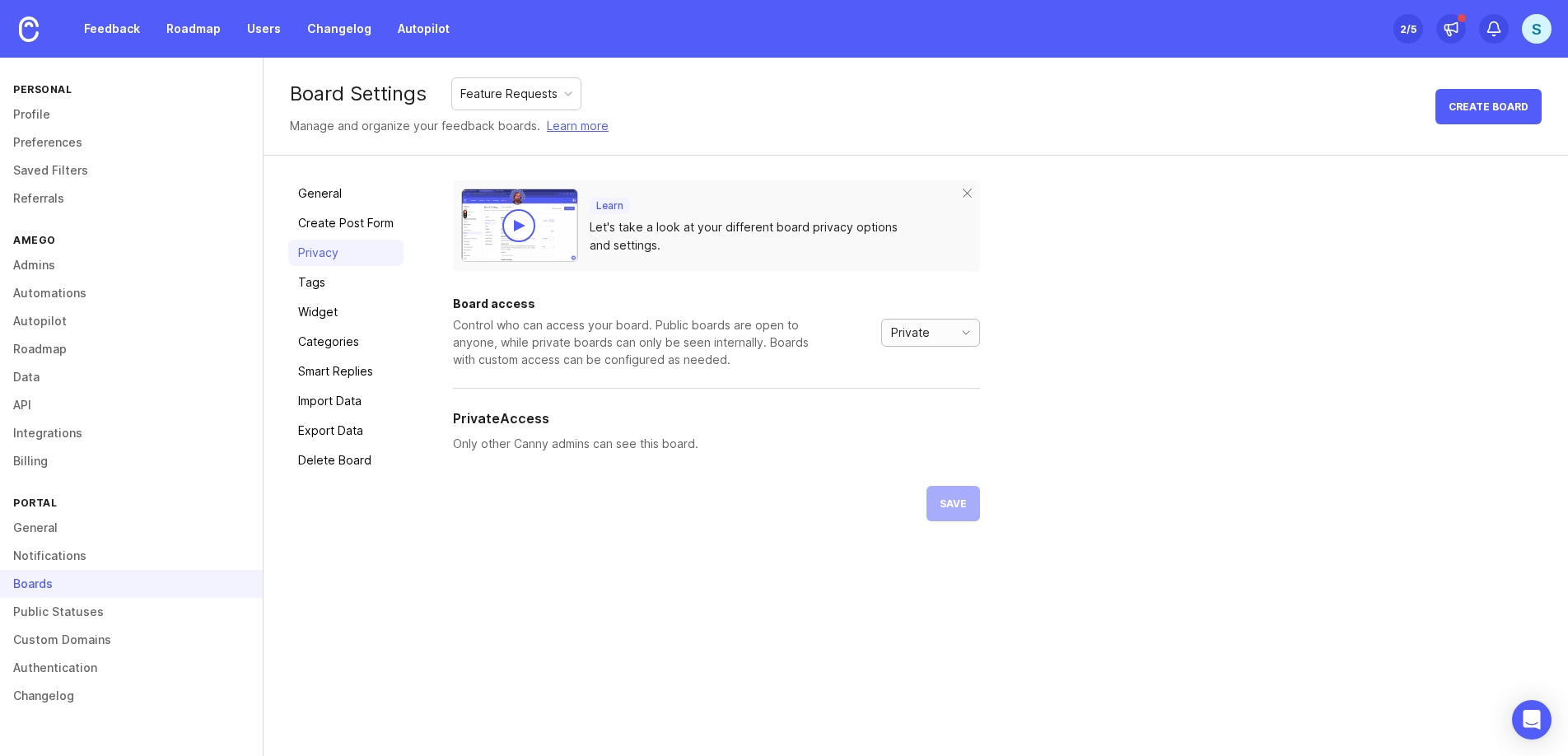
click at [962, 337] on icon "toggle icon" at bounding box center [966, 332] width 26 height 13
click at [943, 417] on li "Custom" at bounding box center [929, 418] width 97 height 27
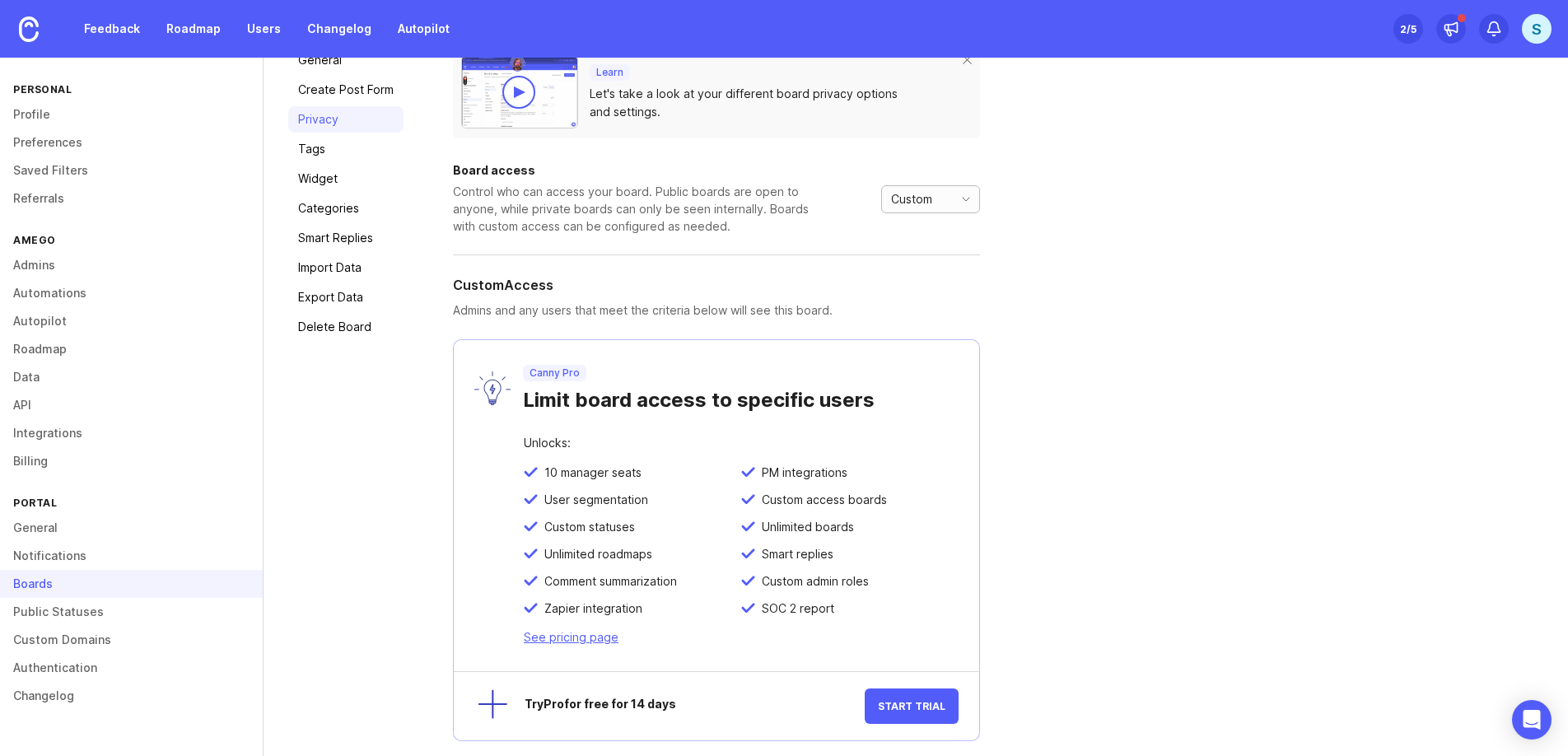
scroll to position [143, 0]
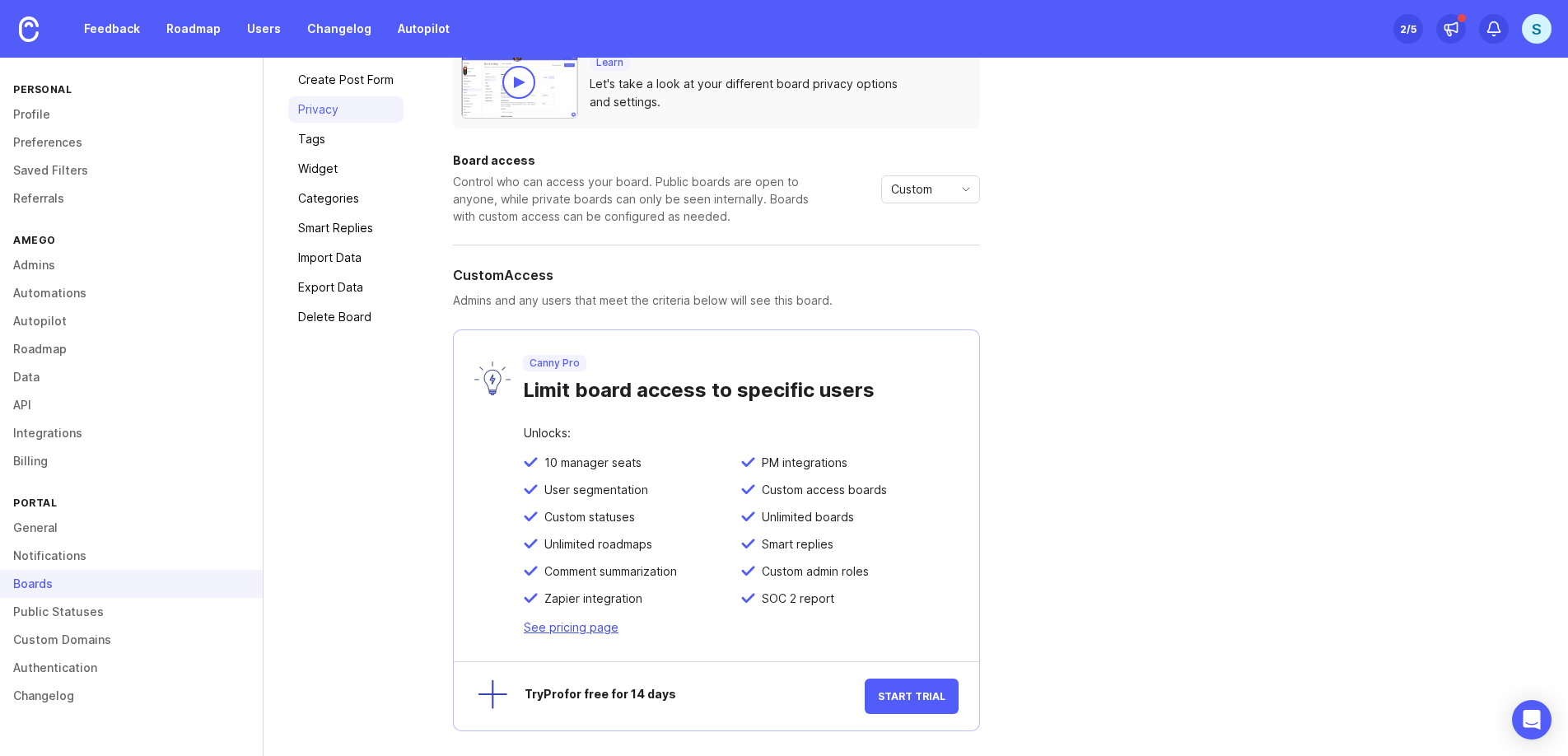
click at [587, 630] on link "See pricing page" at bounding box center [571, 627] width 95 height 14
